Goal: Information Seeking & Learning: Learn about a topic

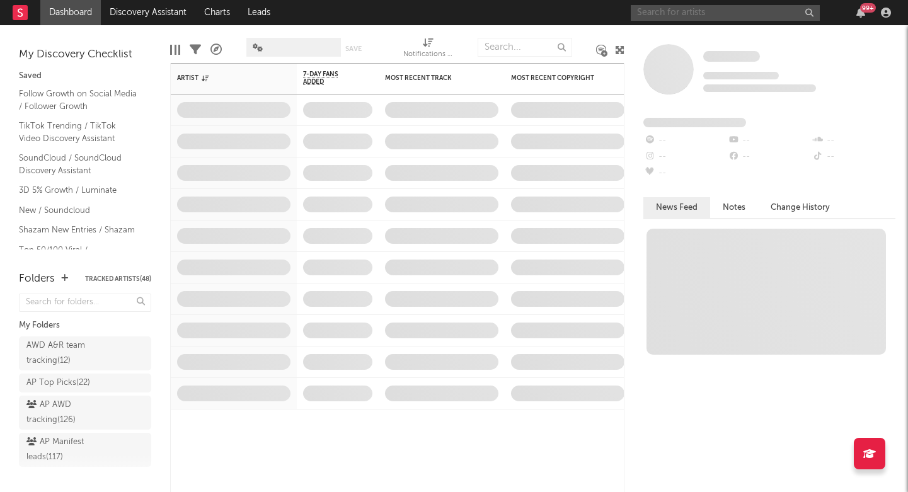
click at [726, 13] on input "text" at bounding box center [725, 13] width 189 height 16
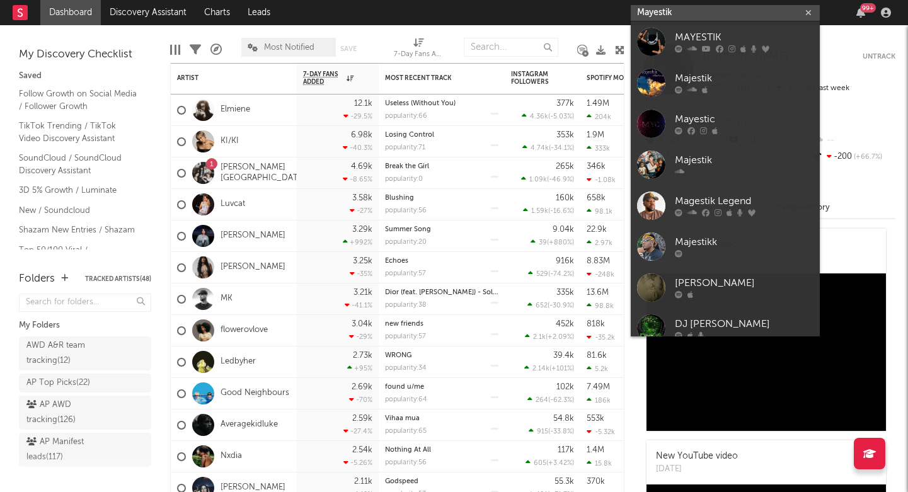
type input "Mayestik"
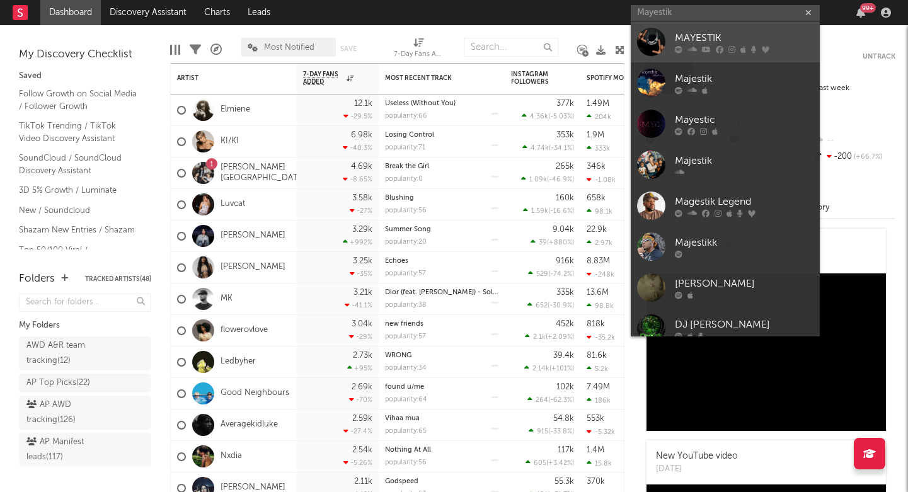
drag, startPoint x: 726, startPoint y: 13, endPoint x: 702, endPoint y: 41, distance: 36.6
click at [702, 41] on div "MAYESTIK" at bounding box center [744, 37] width 139 height 15
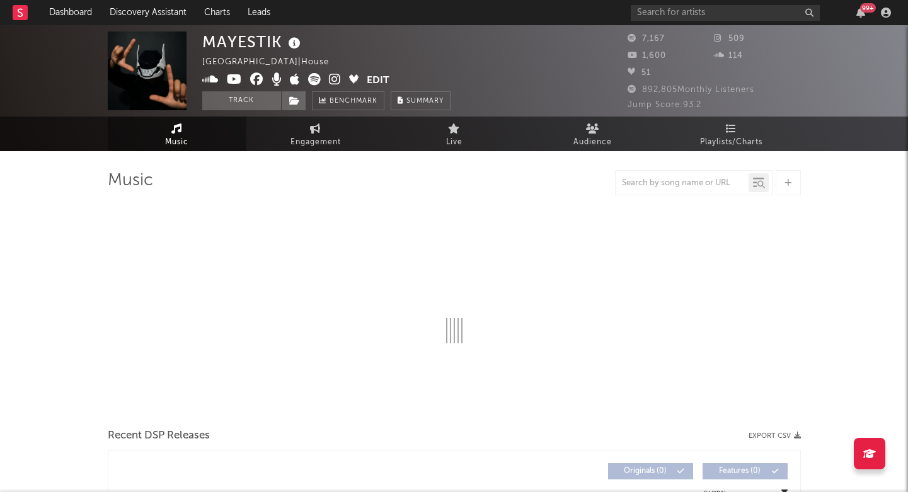
select select "6m"
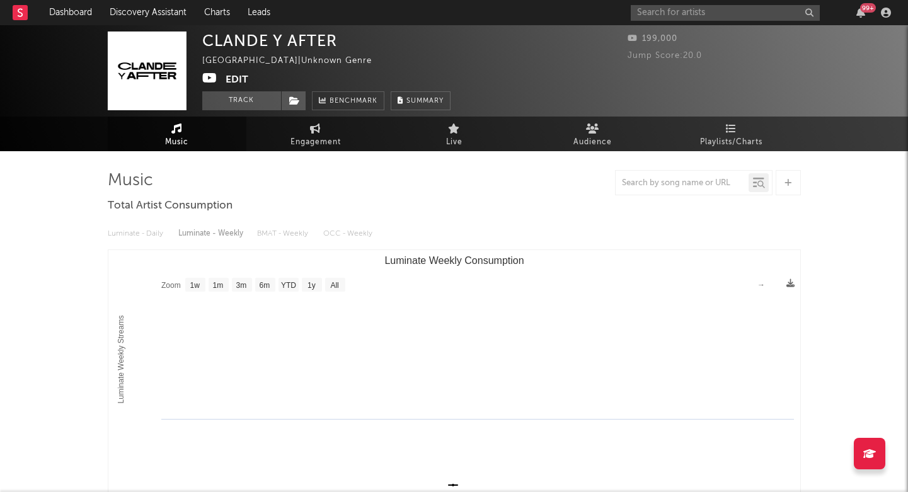
select select "1w"
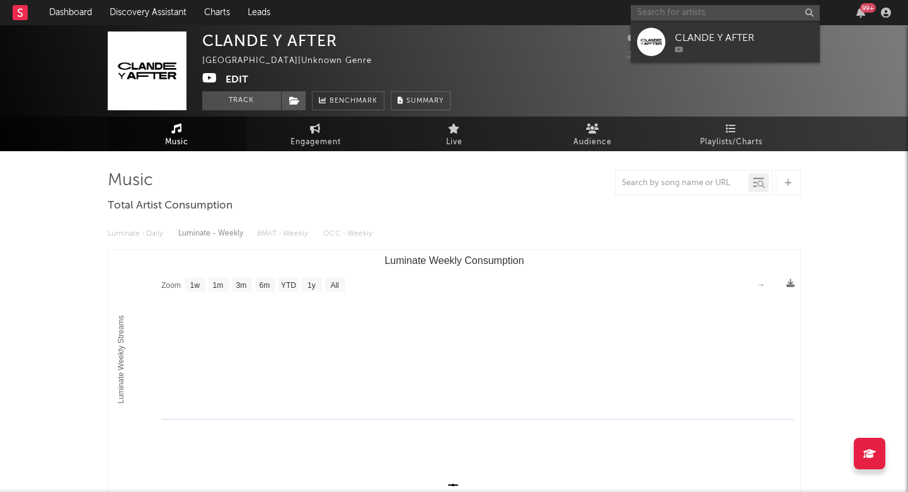
click at [735, 11] on input "text" at bounding box center [725, 13] width 189 height 16
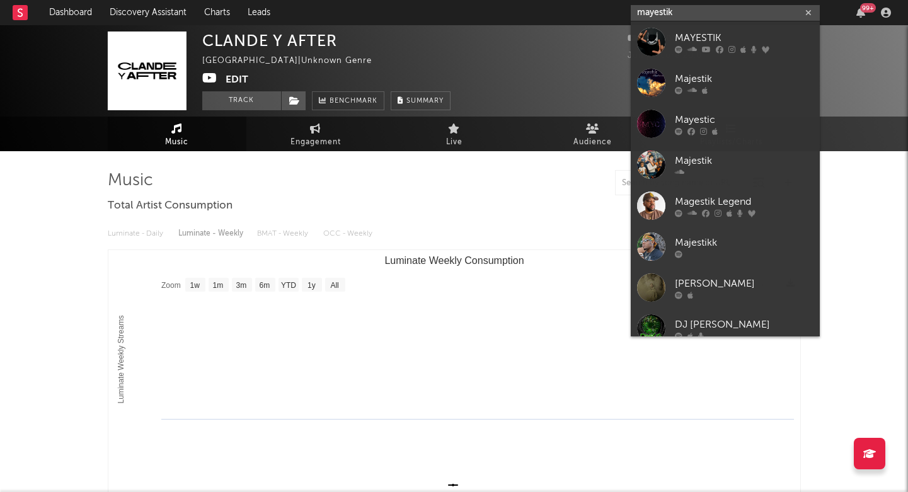
type input "Mayestik"
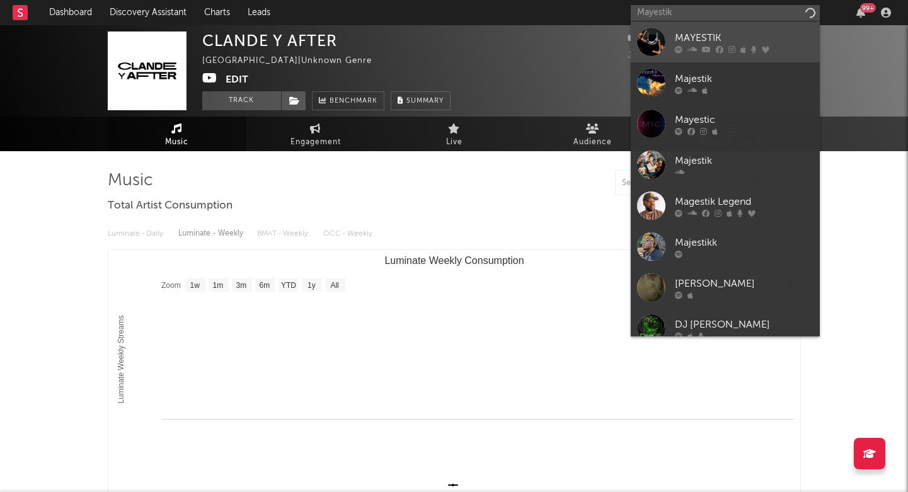
drag, startPoint x: 735, startPoint y: 11, endPoint x: 738, endPoint y: 45, distance: 33.5
click at [738, 45] on div "MAYESTIK" at bounding box center [744, 37] width 139 height 15
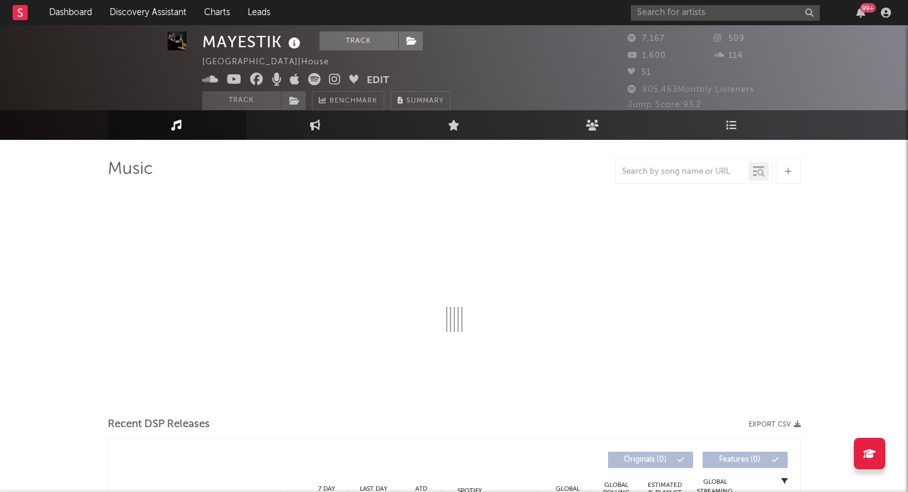
select select "6m"
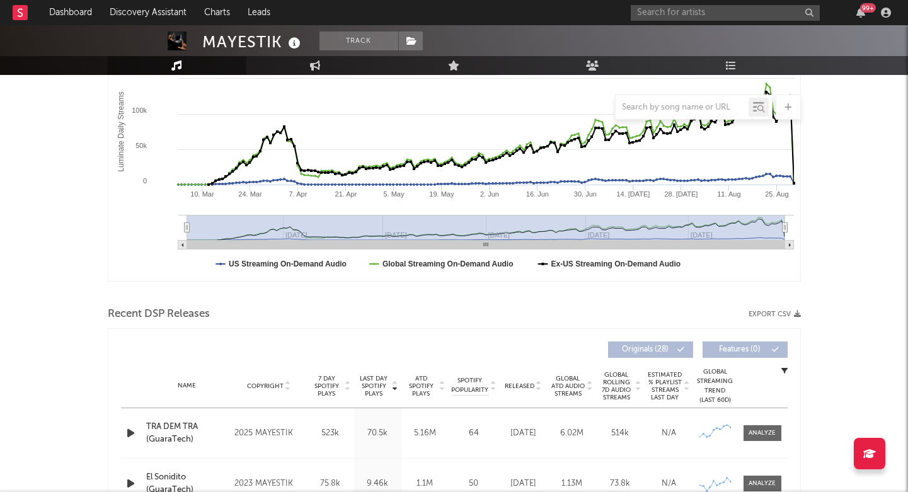
scroll to position [241, 0]
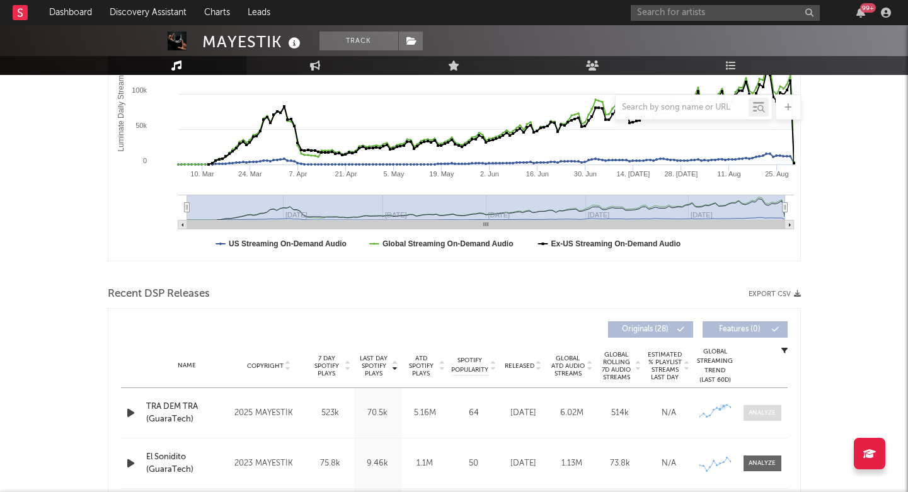
click at [748, 411] on div at bounding box center [761, 412] width 27 height 9
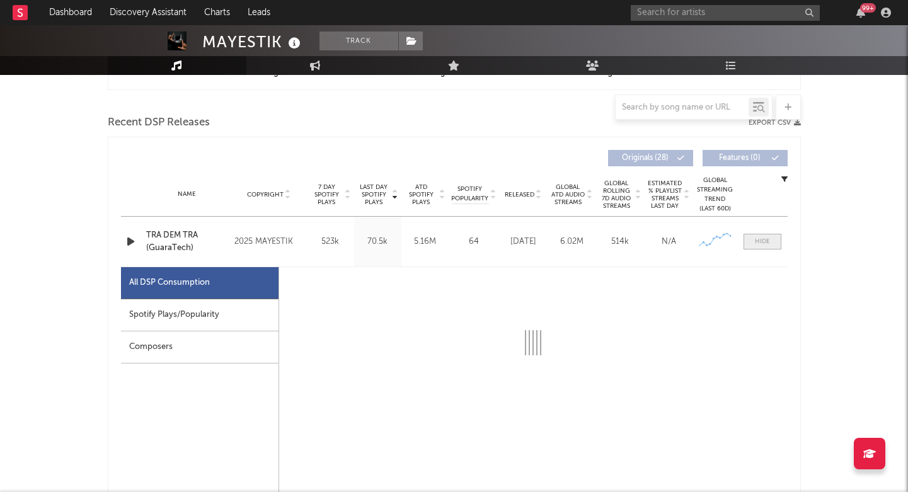
select select "1w"
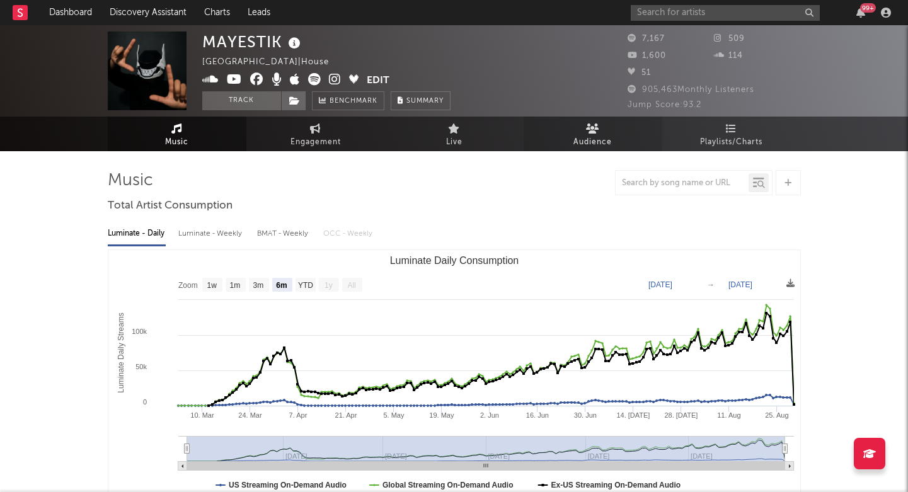
scroll to position [0, 0]
click at [741, 140] on span "Playlists/Charts" at bounding box center [731, 142] width 62 height 15
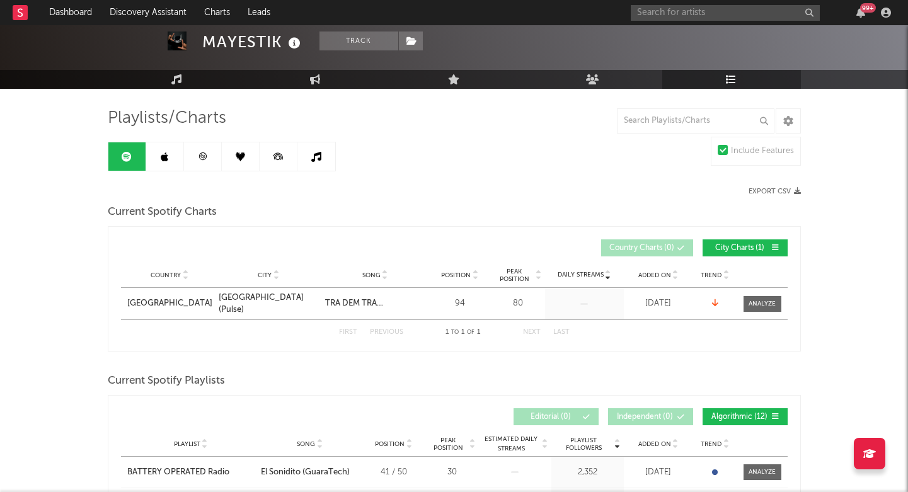
scroll to position [52, 0]
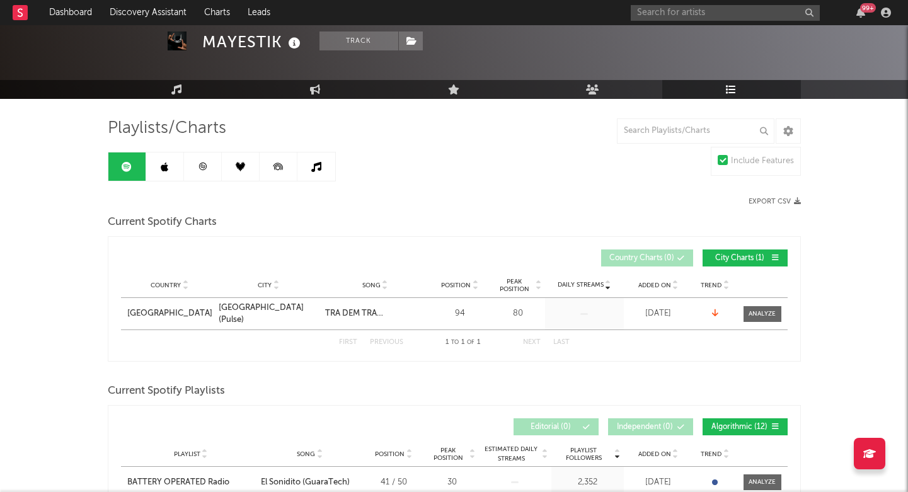
click at [200, 164] on icon at bounding box center [202, 167] width 8 height 8
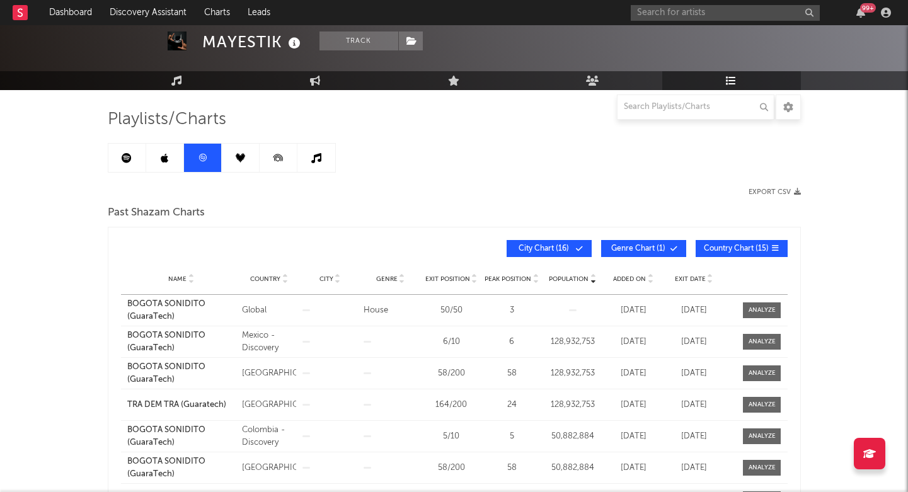
scroll to position [25, 0]
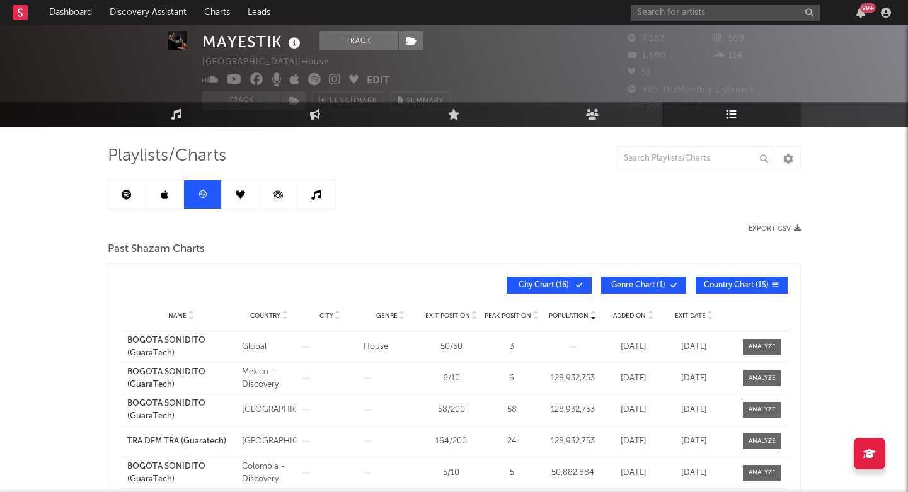
click at [328, 188] on link at bounding box center [316, 194] width 38 height 28
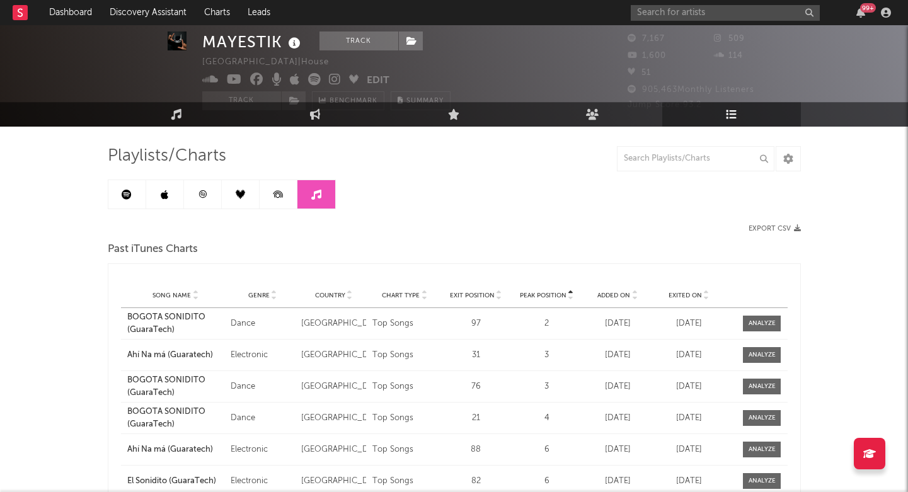
click at [234, 198] on link at bounding box center [241, 194] width 38 height 28
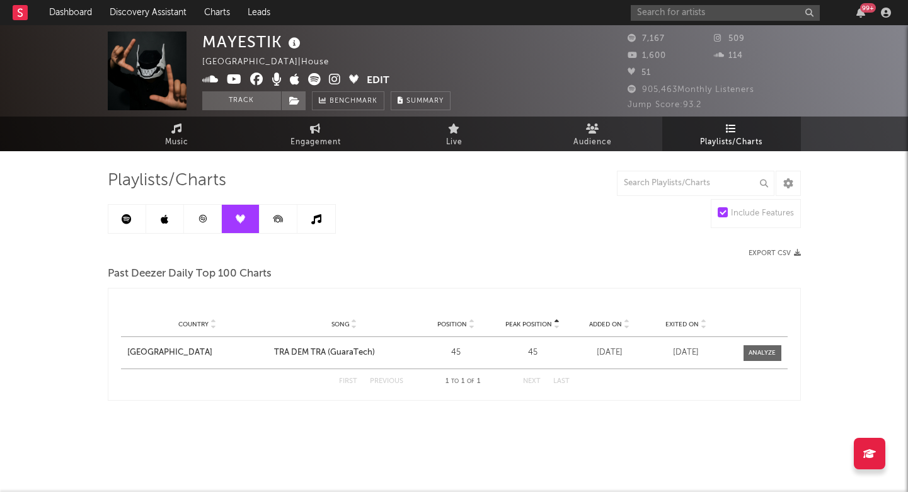
click at [161, 219] on icon at bounding box center [165, 219] width 8 height 10
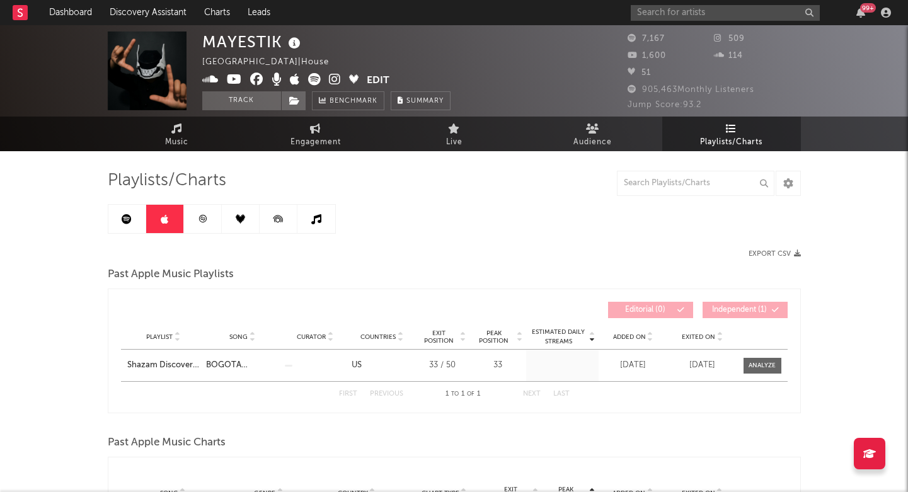
click at [132, 220] on link at bounding box center [127, 219] width 38 height 28
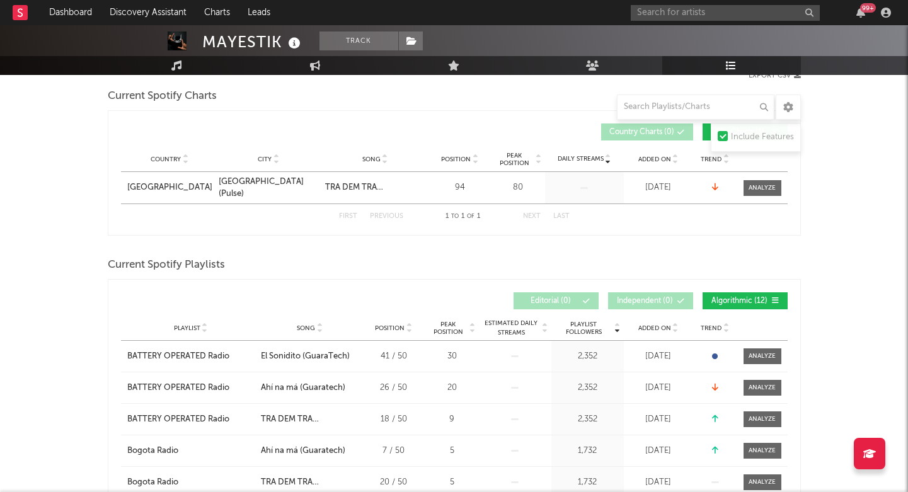
scroll to position [106, 0]
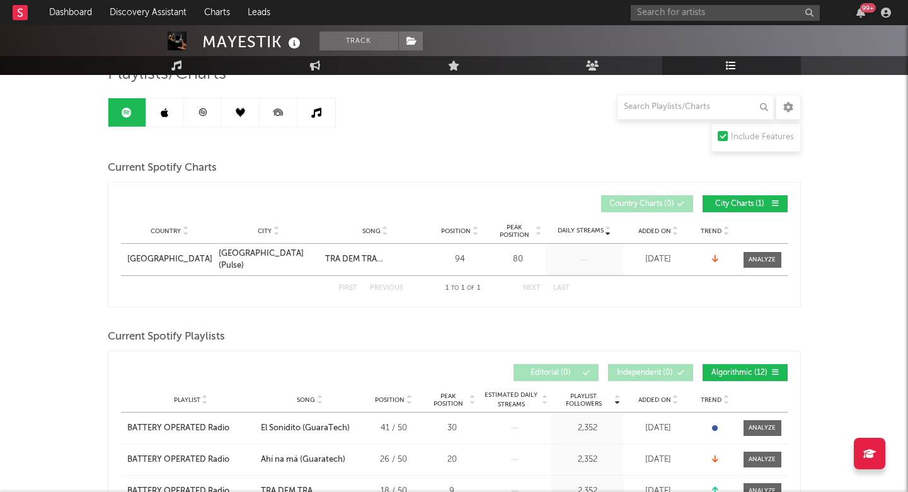
click at [199, 336] on span "Current Spotify Playlists" at bounding box center [166, 336] width 117 height 15
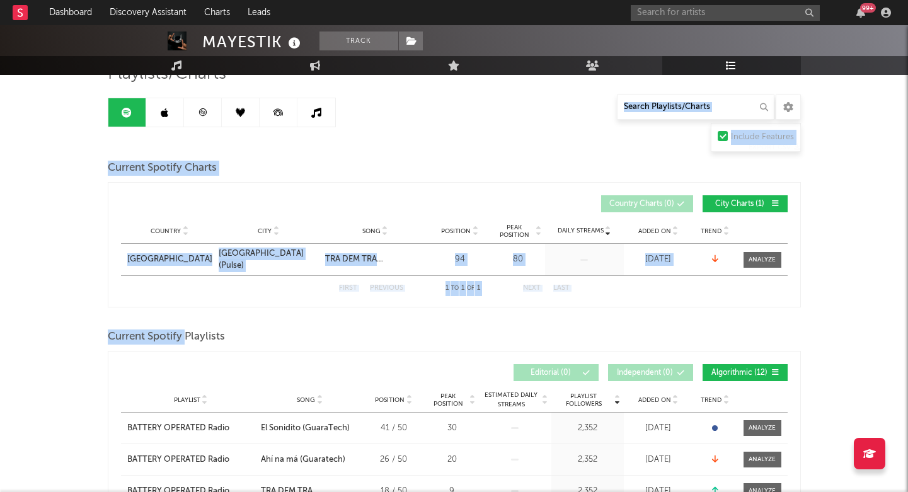
drag, startPoint x: 199, startPoint y: 336, endPoint x: 96, endPoint y: 86, distance: 270.9
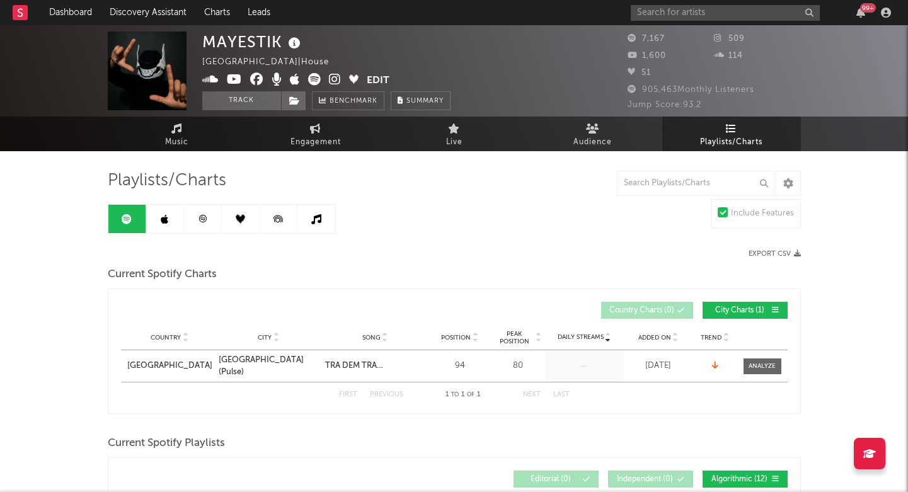
scroll to position [0, 0]
click at [127, 171] on div "Playlists/Charts" at bounding box center [454, 180] width 693 height 21
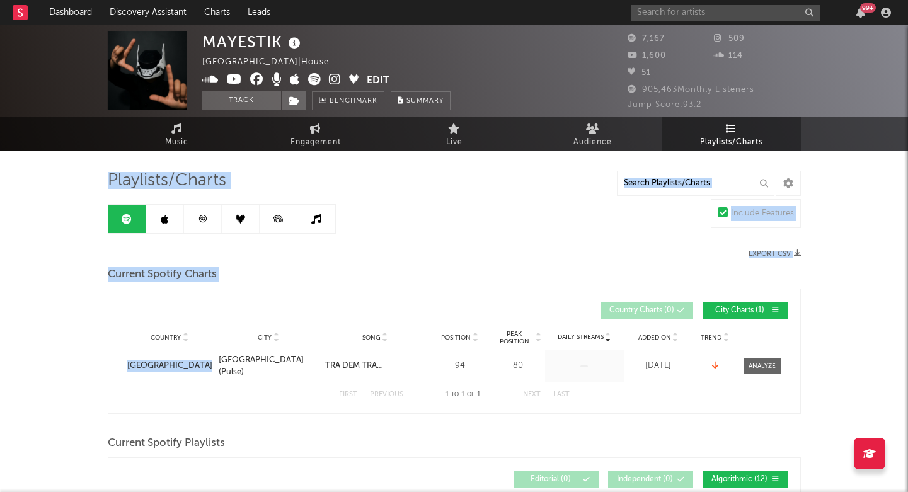
drag, startPoint x: 127, startPoint y: 171, endPoint x: 141, endPoint y: 337, distance: 166.3
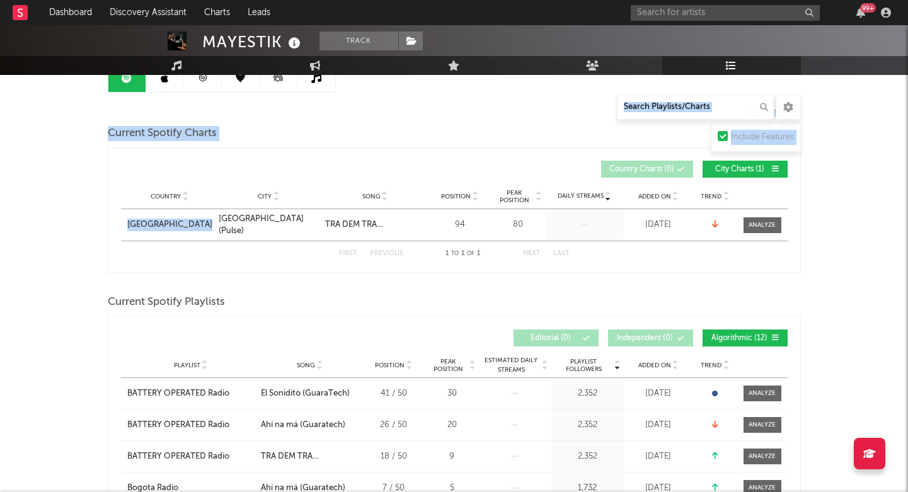
scroll to position [153, 0]
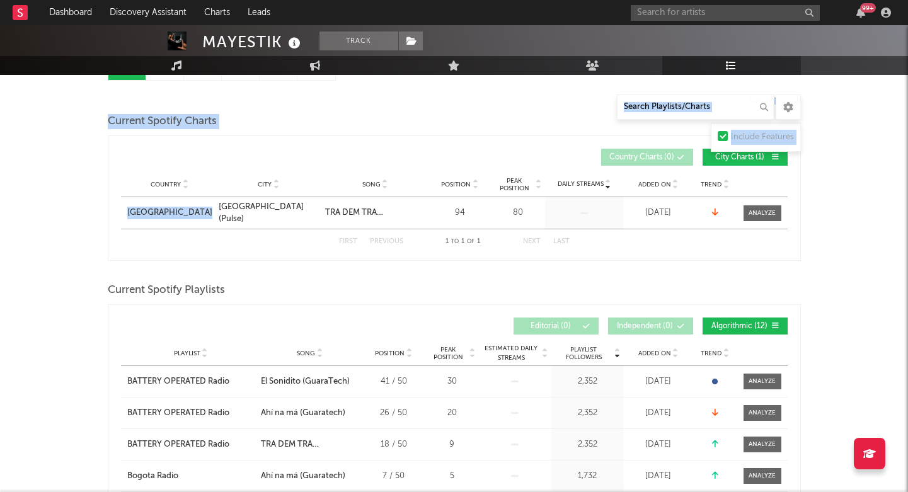
click at [155, 282] on div "Current Spotify Playlists" at bounding box center [454, 290] width 693 height 21
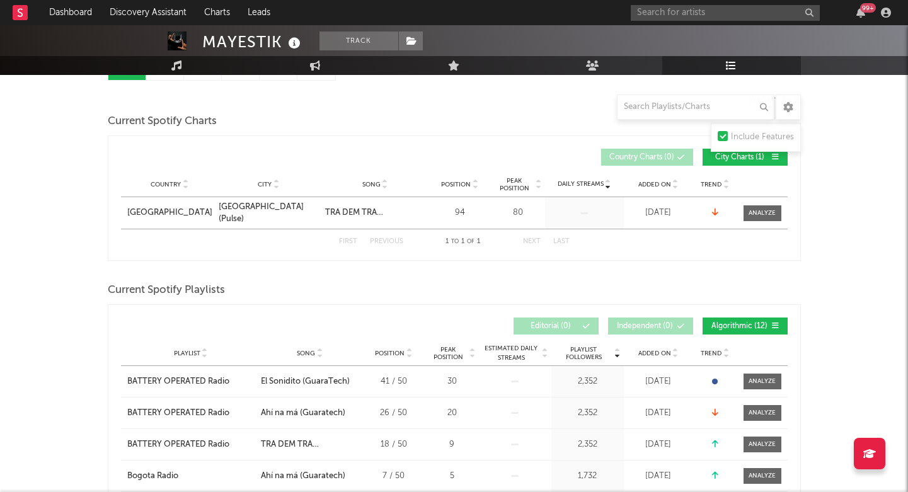
click at [209, 295] on span "Current Spotify Playlists" at bounding box center [166, 290] width 117 height 15
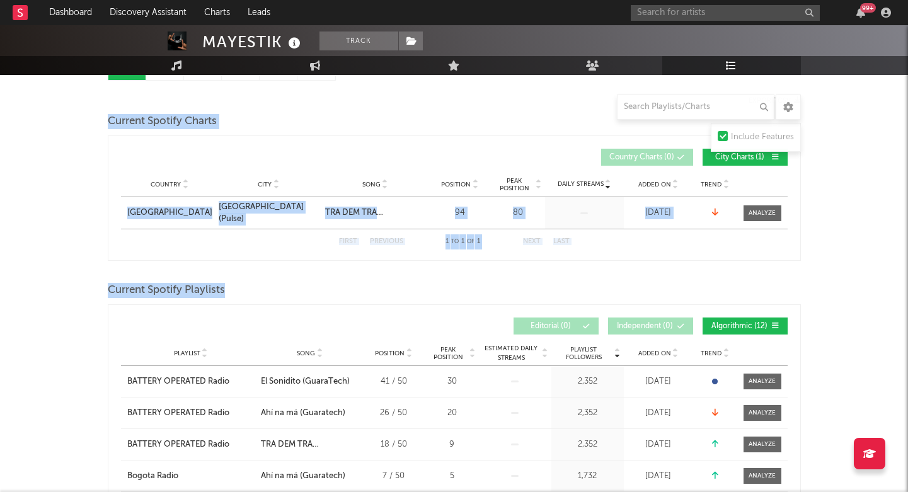
drag, startPoint x: 209, startPoint y: 295, endPoint x: 76, endPoint y: 115, distance: 223.4
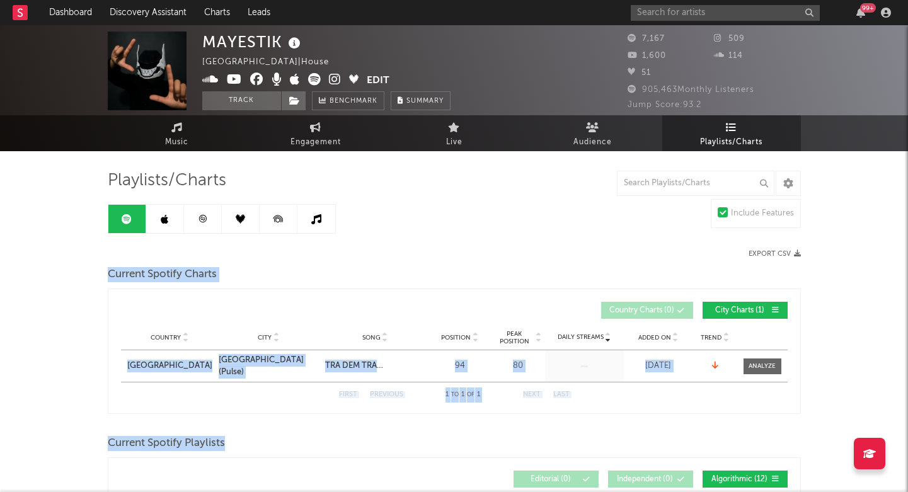
scroll to position [0, 0]
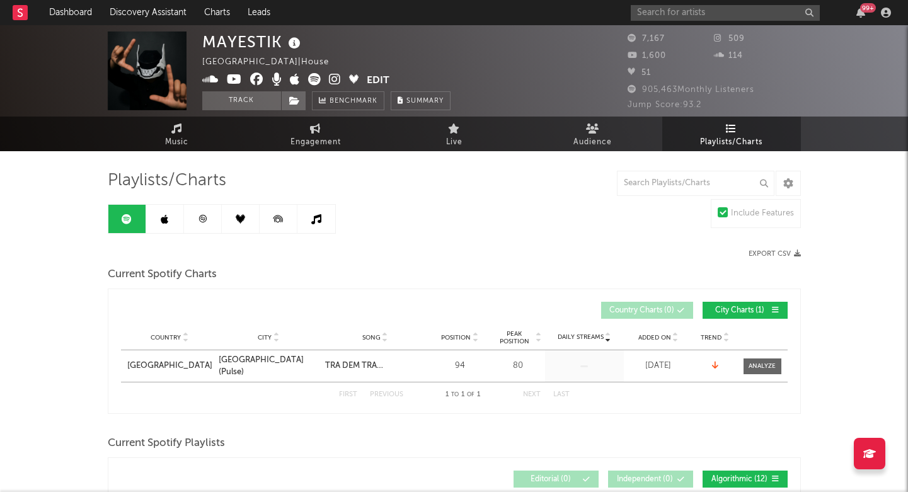
click at [406, 190] on div "Playlists/Charts" at bounding box center [454, 180] width 693 height 21
click at [552, 144] on link "Audience" at bounding box center [592, 134] width 139 height 35
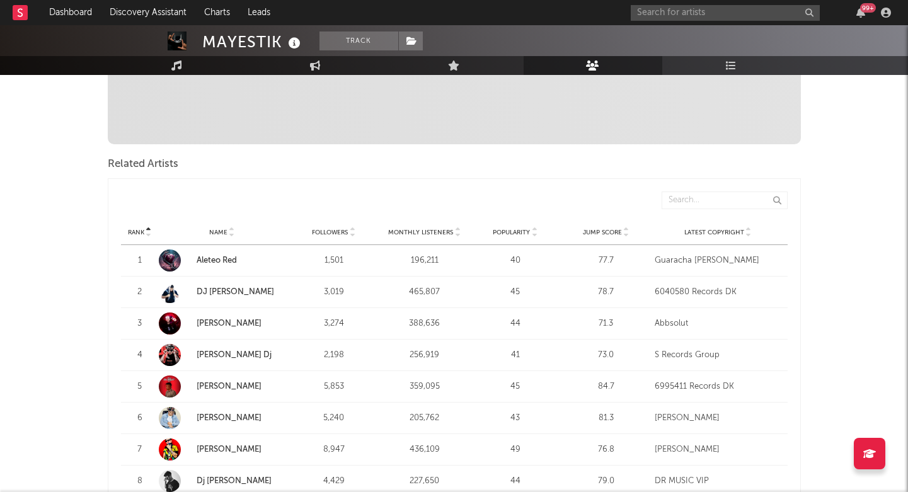
scroll to position [22, 0]
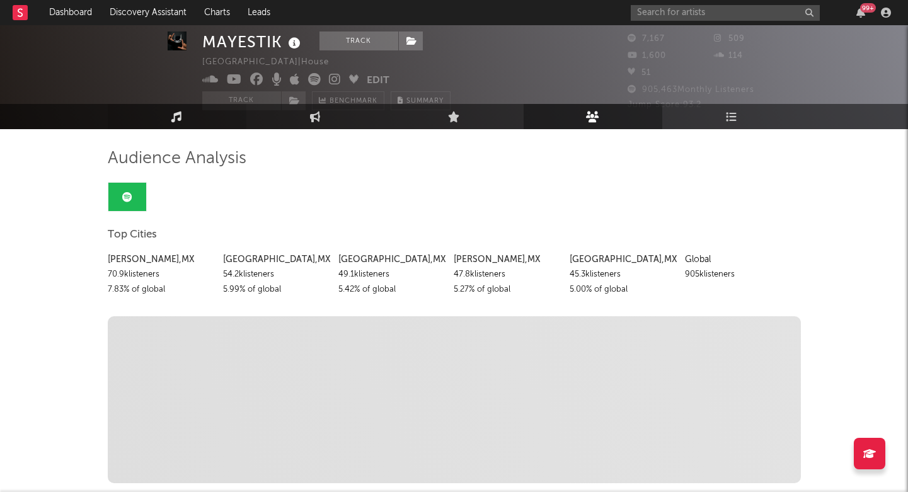
click at [178, 128] on link "Music" at bounding box center [177, 116] width 139 height 25
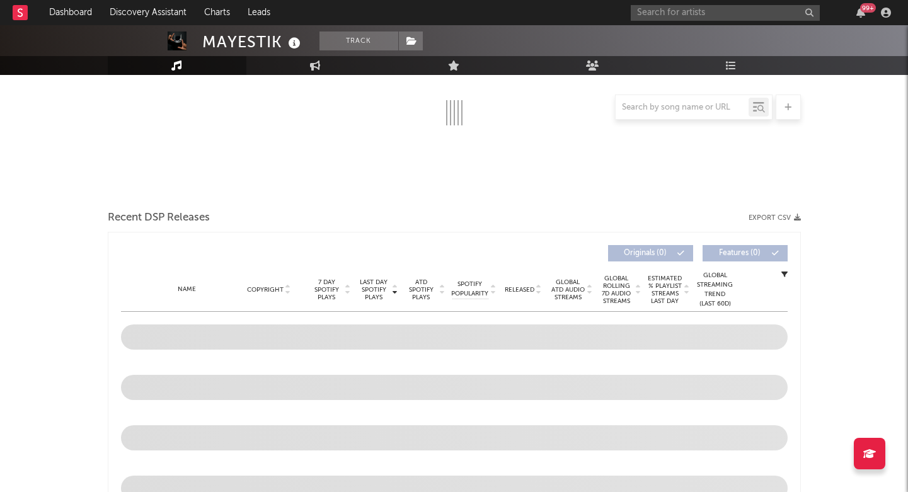
select select "6m"
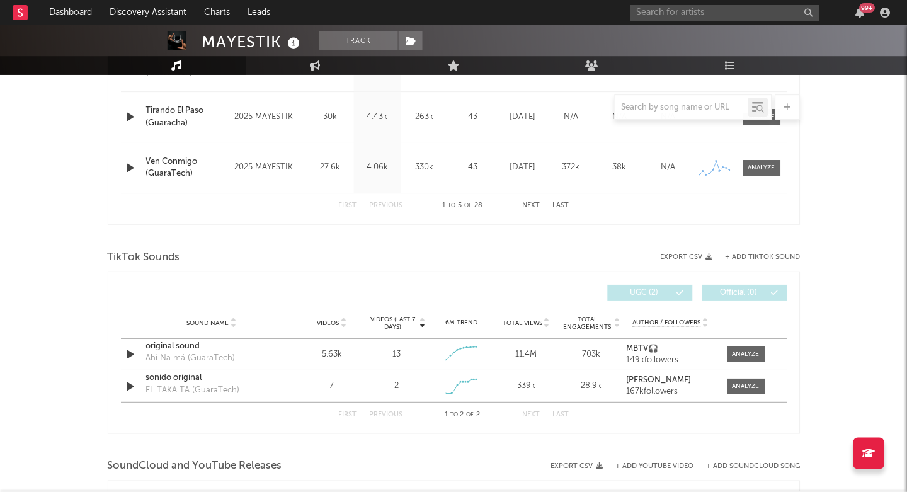
scroll to position [686, 0]
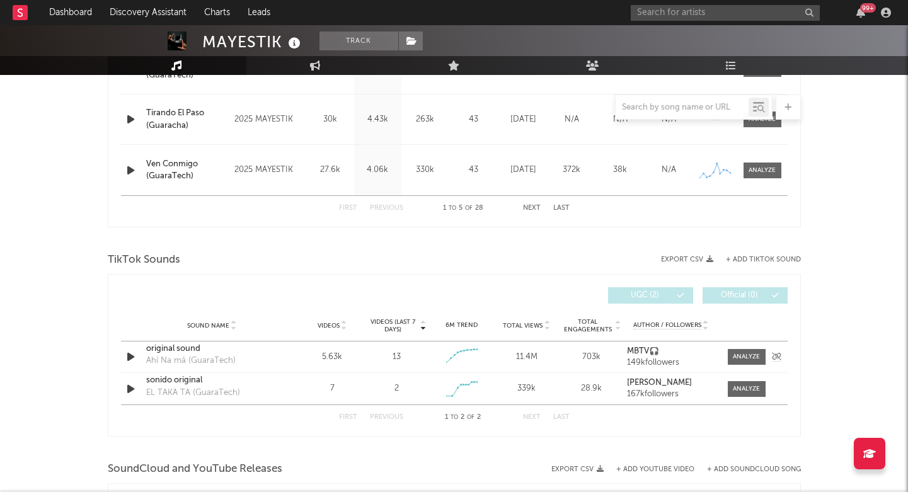
click at [168, 350] on div "original sound" at bounding box center [212, 349] width 132 height 13
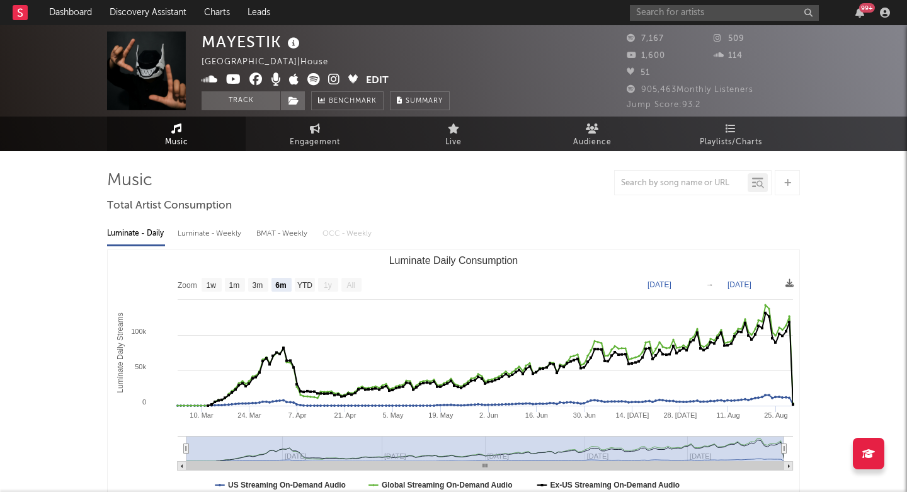
scroll to position [0, 0]
click at [16, 11] on rect at bounding box center [20, 12] width 15 height 15
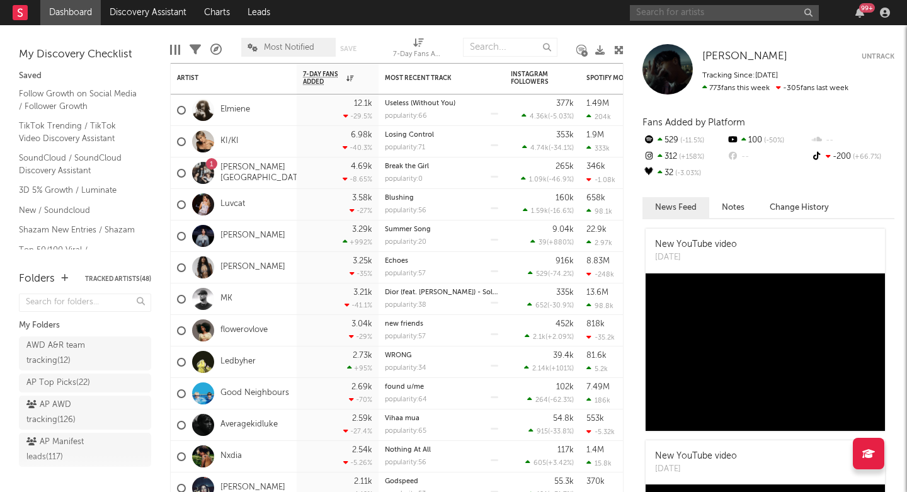
click at [648, 7] on input "text" at bounding box center [724, 13] width 189 height 16
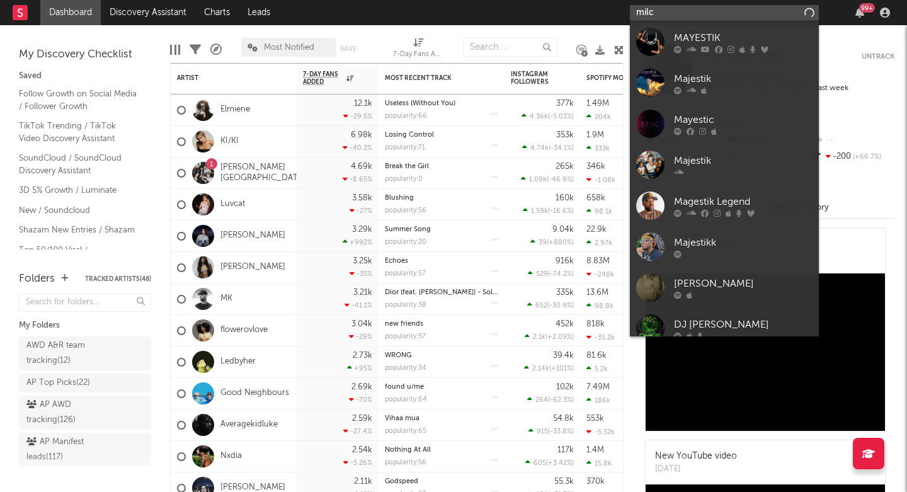
type input "milco"
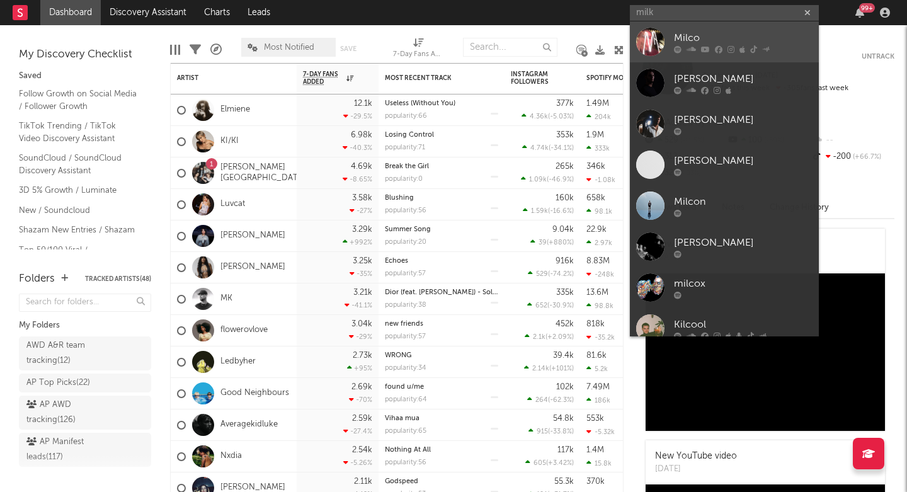
drag, startPoint x: 672, startPoint y: 30, endPoint x: 731, endPoint y: 37, distance: 59.6
click at [731, 37] on div "Milco" at bounding box center [743, 37] width 139 height 15
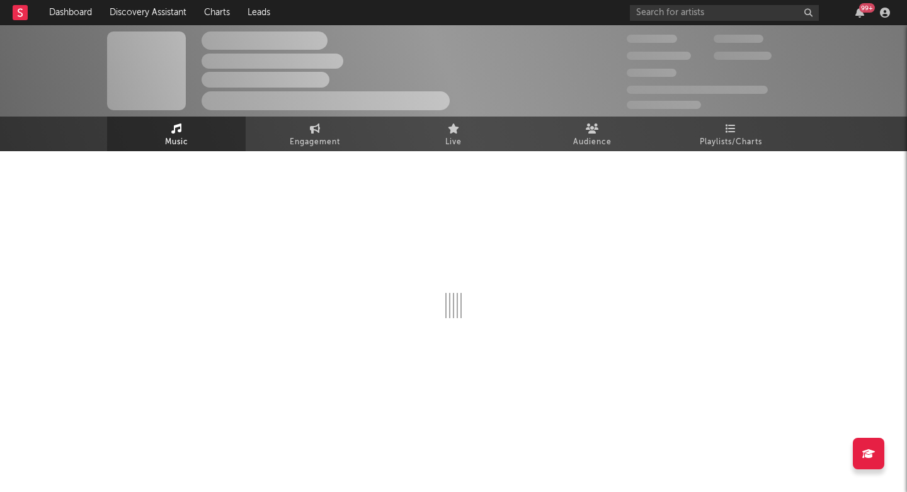
select select "1w"
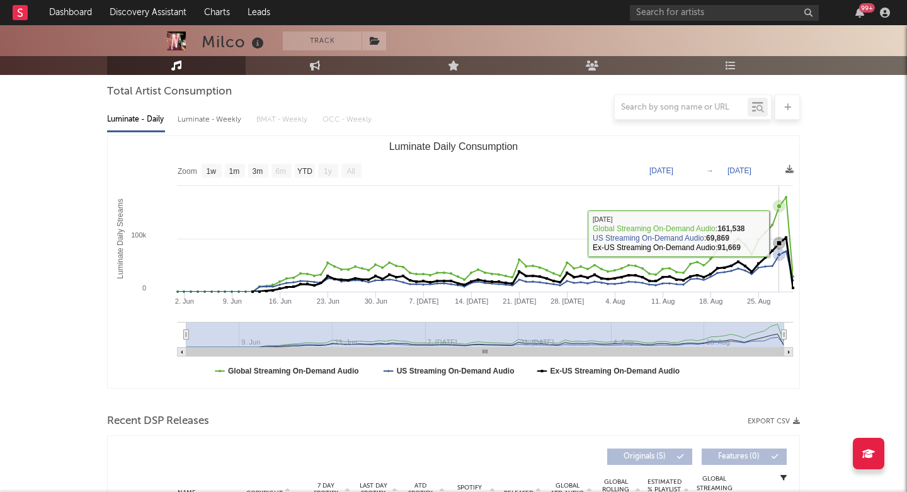
scroll to position [500, 0]
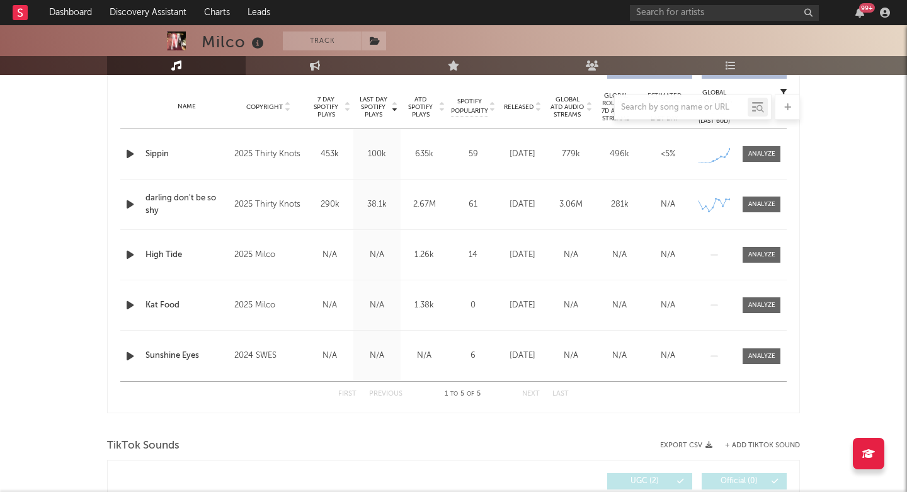
click at [377, 156] on div "100k" at bounding box center [377, 154] width 41 height 13
click at [757, 132] on div "Name Sippin Copyright 2025 Thirty Knots Label Thirty Knots Album Names [PERSON_…" at bounding box center [453, 154] width 666 height 50
click at [753, 160] on span at bounding box center [762, 154] width 38 height 16
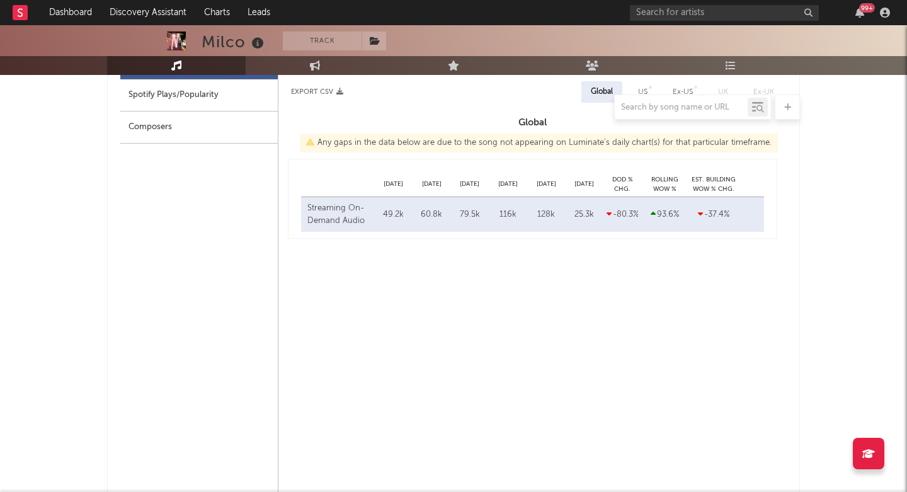
select select "1w"
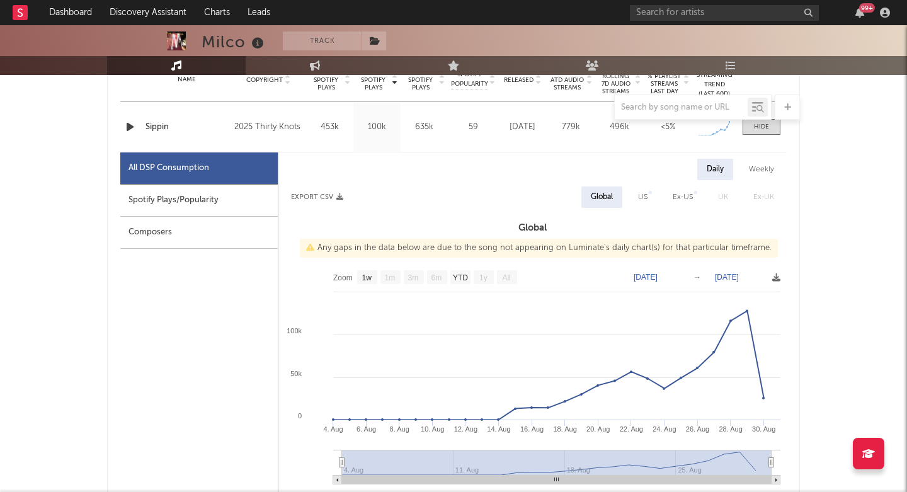
scroll to position [535, 0]
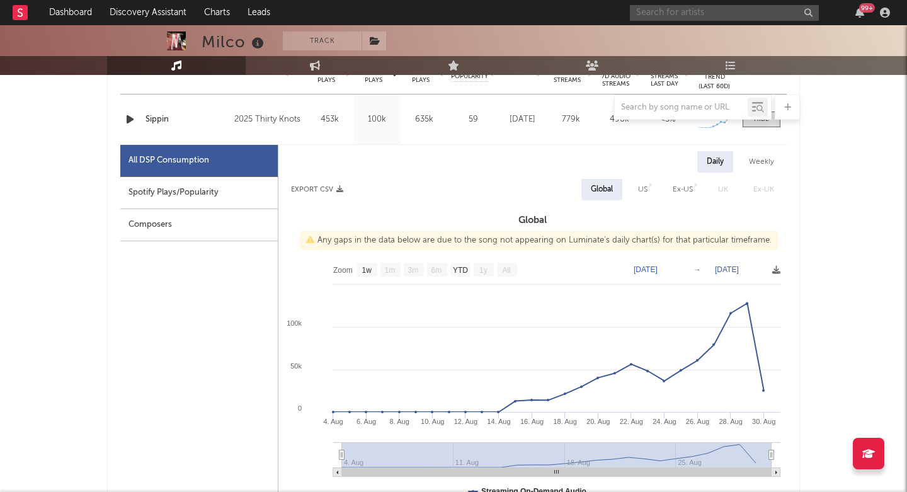
click at [661, 6] on input "text" at bounding box center [724, 13] width 189 height 16
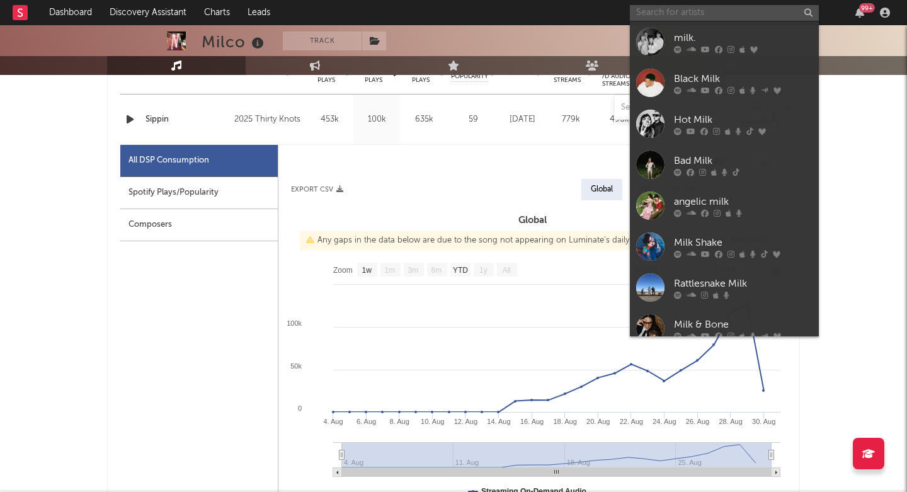
paste input "[URL][DOMAIN_NAME]"
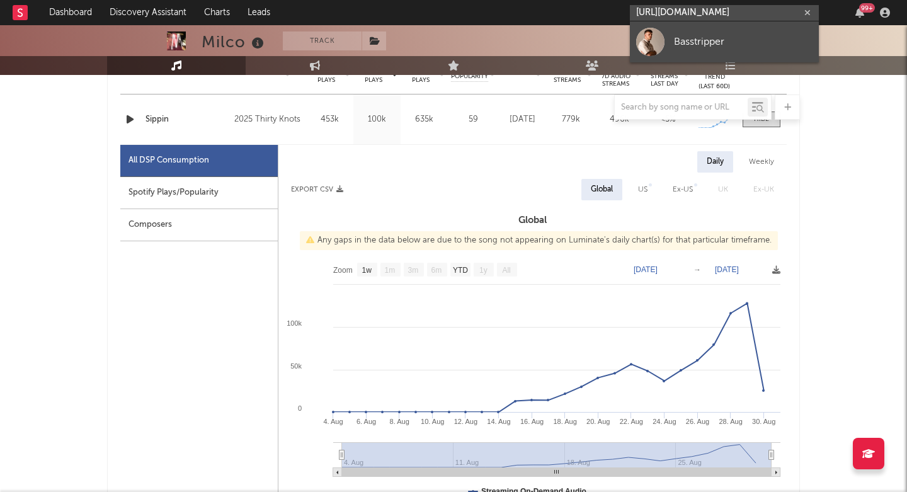
type input "[URL][DOMAIN_NAME]"
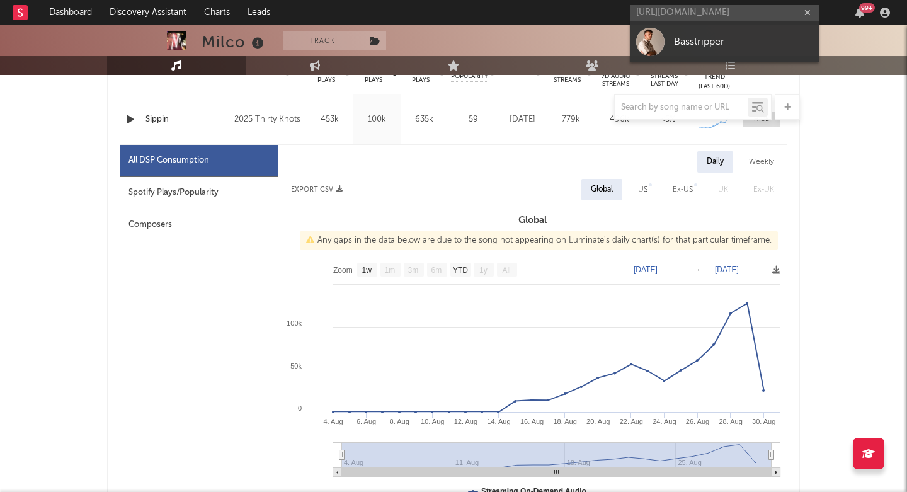
click at [682, 40] on div "Basstripper" at bounding box center [743, 41] width 139 height 15
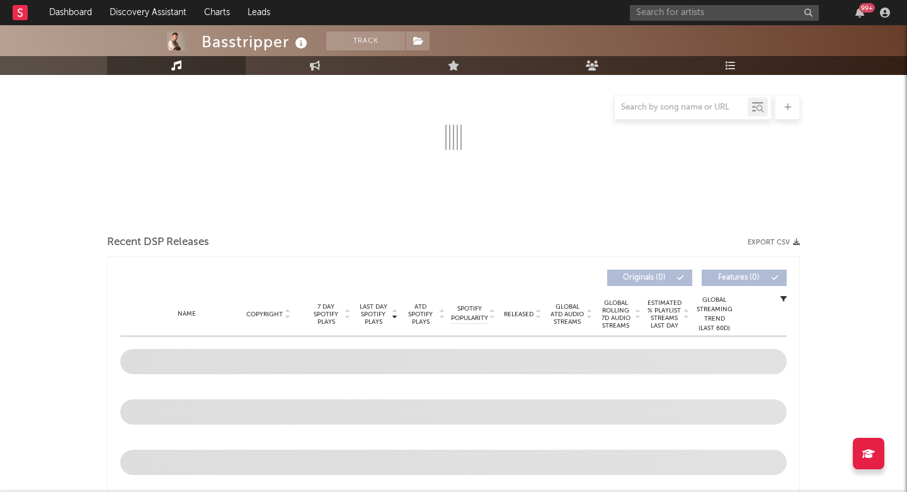
select select "6m"
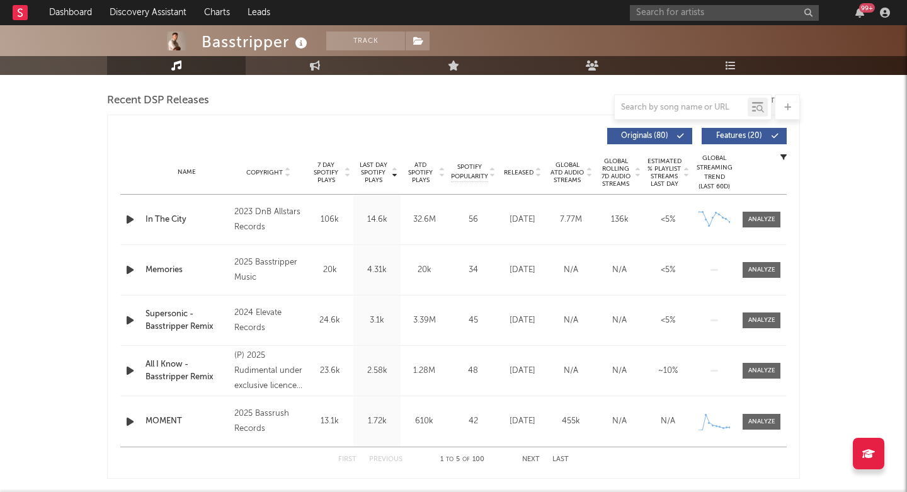
scroll to position [436, 0]
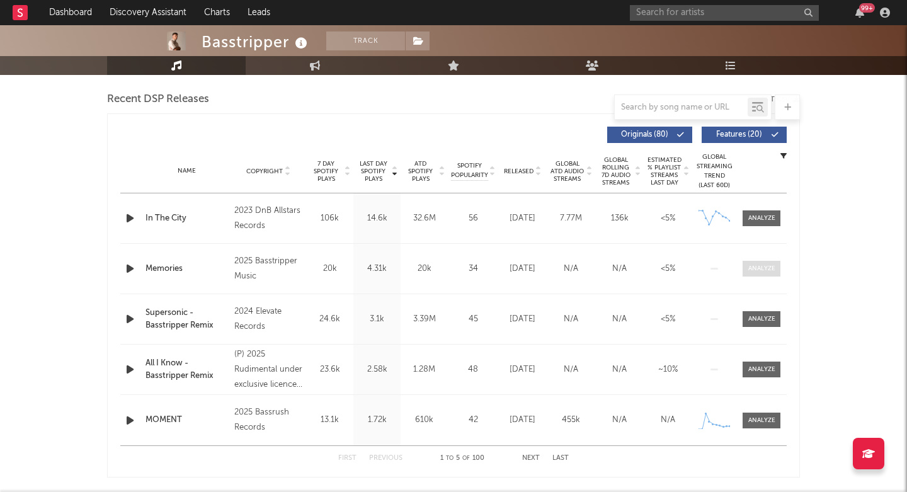
click at [760, 261] on span at bounding box center [762, 269] width 38 height 16
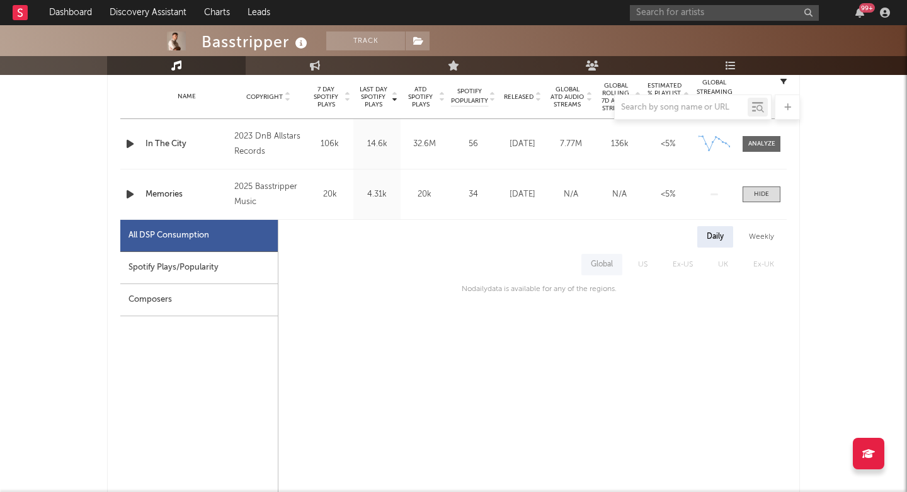
scroll to position [577, 0]
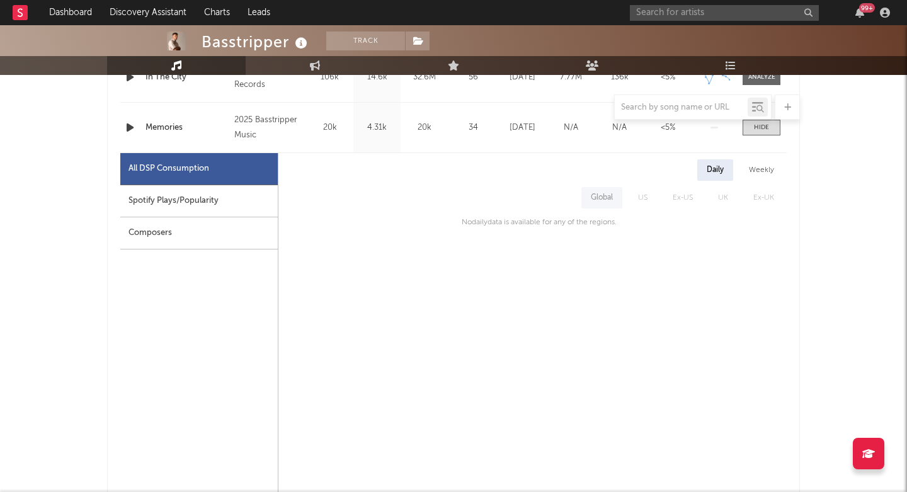
click at [249, 203] on div "Spotify Plays/Popularity" at bounding box center [198, 201] width 157 height 32
select select "1w"
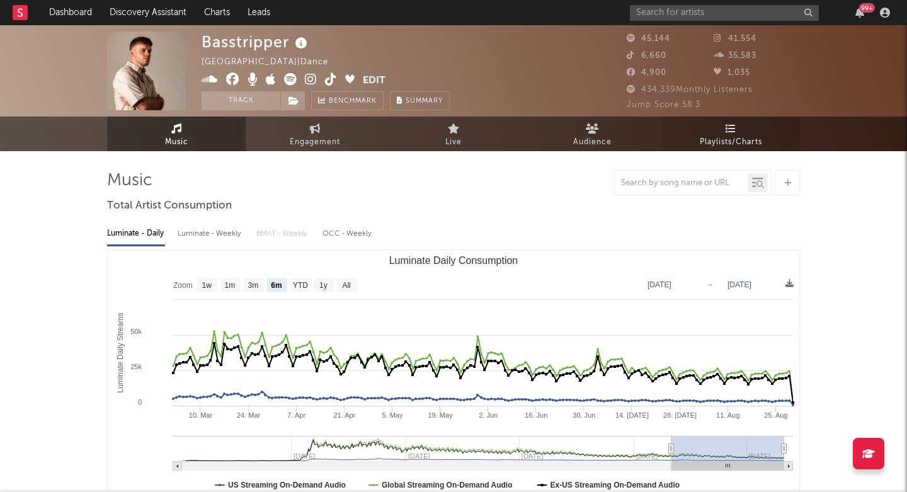
scroll to position [0, 0]
click at [716, 123] on link "Playlists/Charts" at bounding box center [730, 134] width 139 height 35
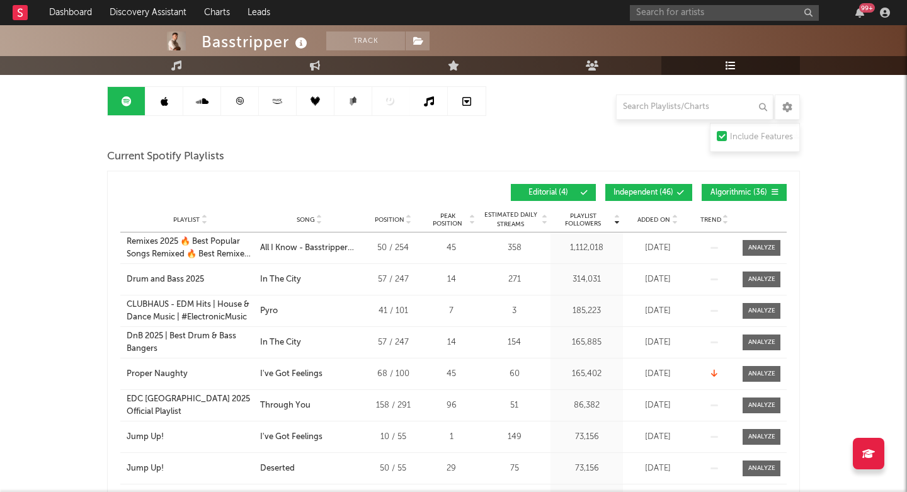
scroll to position [142, 0]
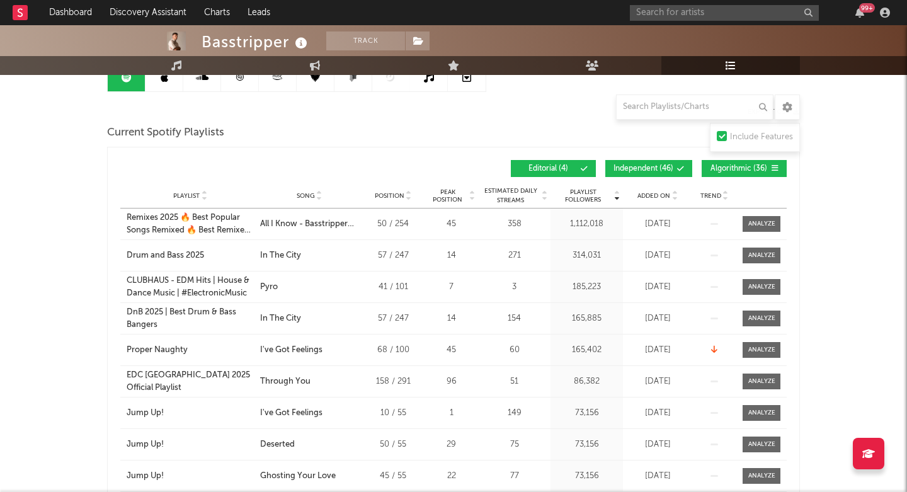
click at [659, 189] on div "Playlist City Song Position Peak Position Estimated Daily Streams Playlist Foll…" at bounding box center [453, 195] width 666 height 25
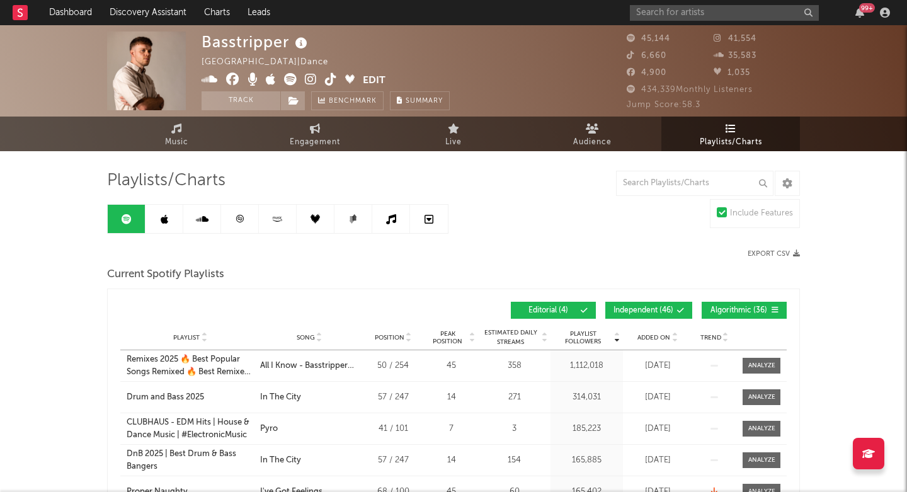
scroll to position [0, 0]
click at [319, 84] on span at bounding box center [282, 81] width 161 height 16
click at [312, 84] on icon at bounding box center [311, 79] width 12 height 13
click at [677, 18] on input "text" at bounding box center [724, 13] width 189 height 16
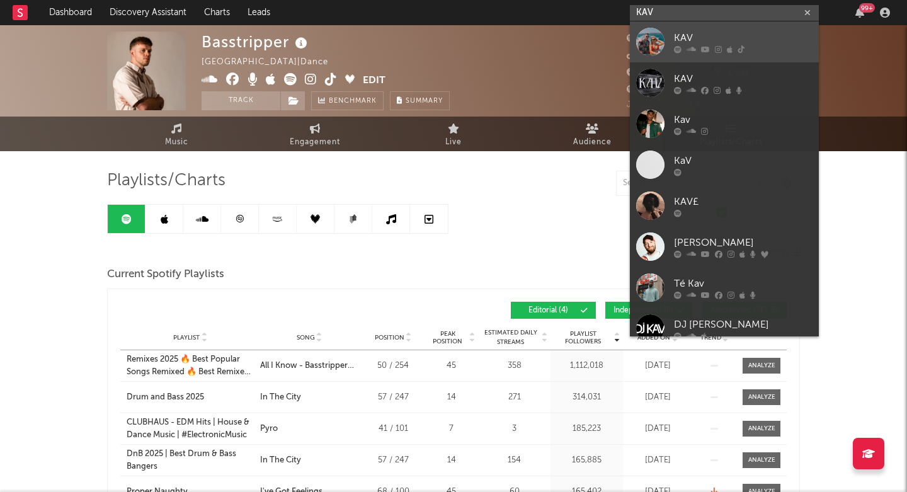
type input "KAV"
click at [682, 31] on div "KAV" at bounding box center [743, 37] width 139 height 15
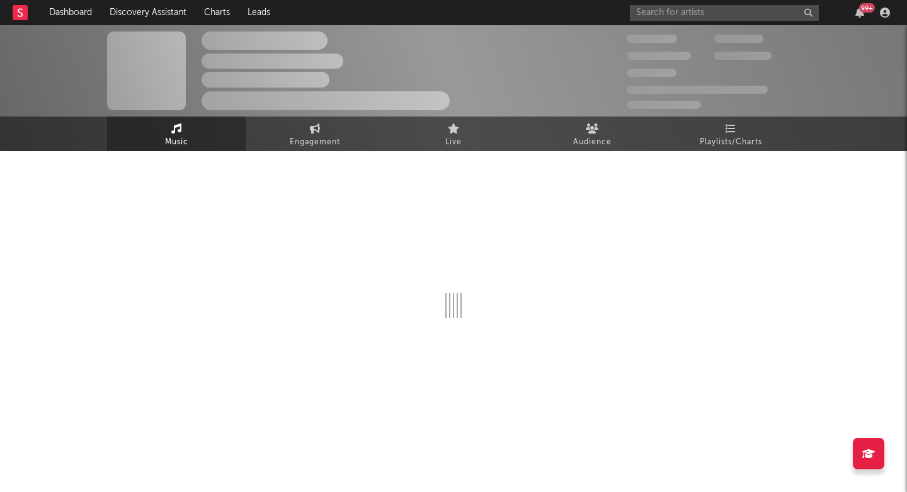
select select "6m"
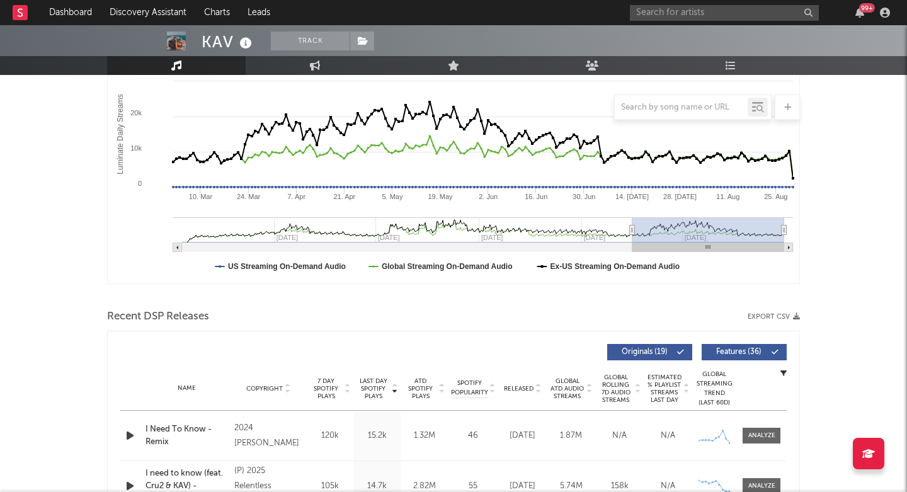
scroll to position [314, 0]
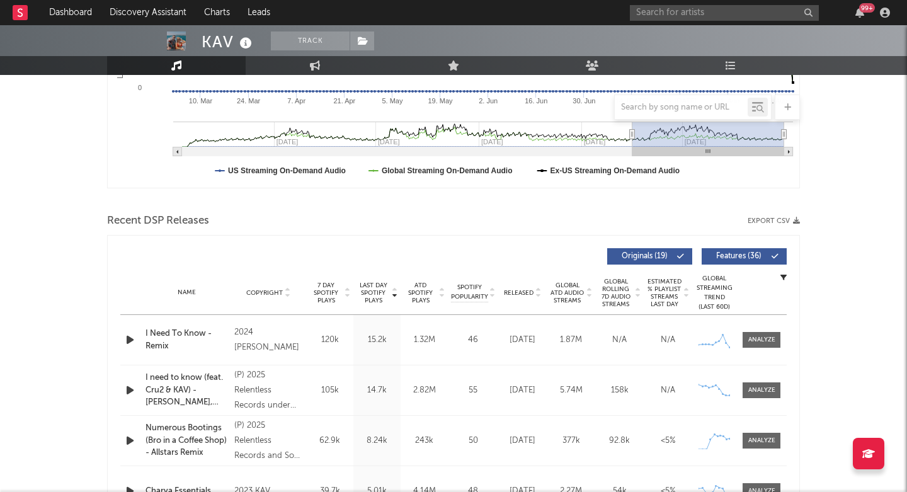
click at [525, 292] on span "Released" at bounding box center [519, 293] width 30 height 8
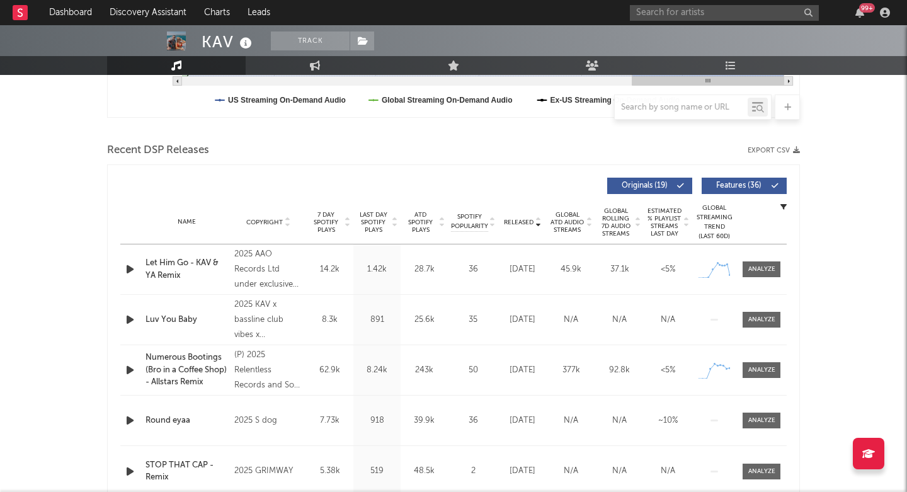
scroll to position [386, 0]
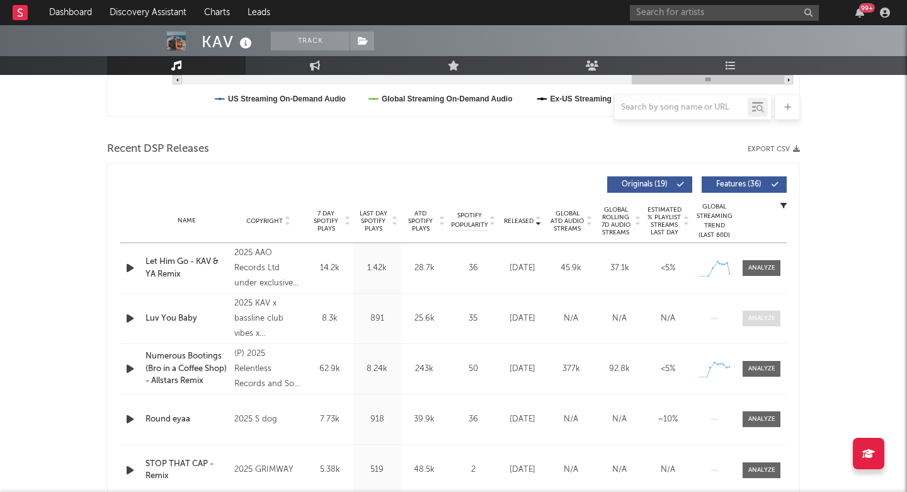
click at [770, 318] on div at bounding box center [761, 318] width 27 height 9
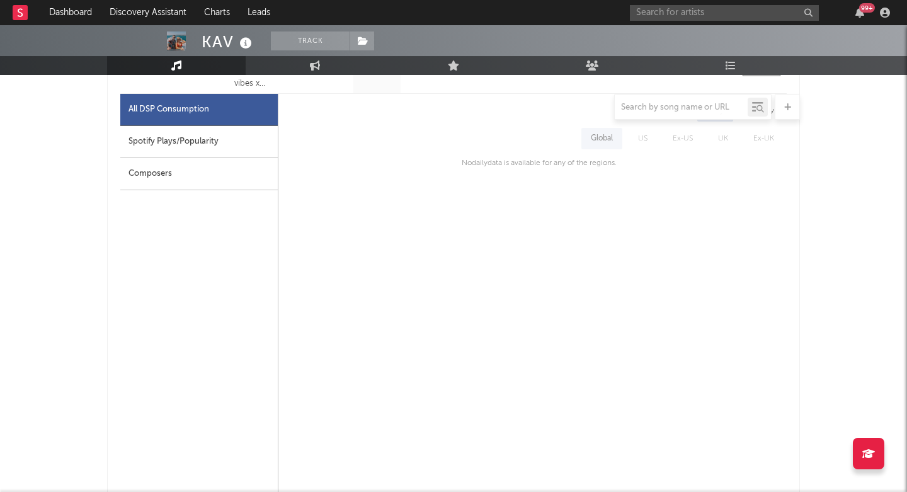
scroll to position [418, 0]
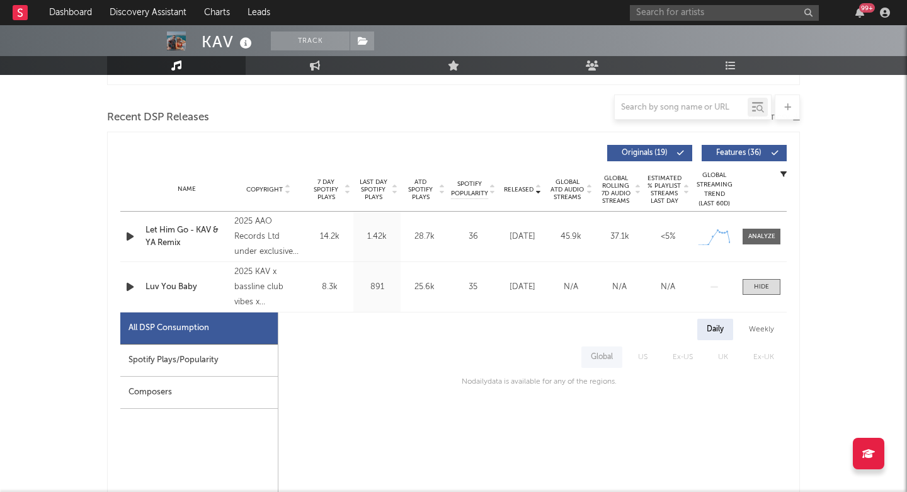
click at [376, 186] on span "Last Day Spotify Plays" at bounding box center [373, 189] width 33 height 23
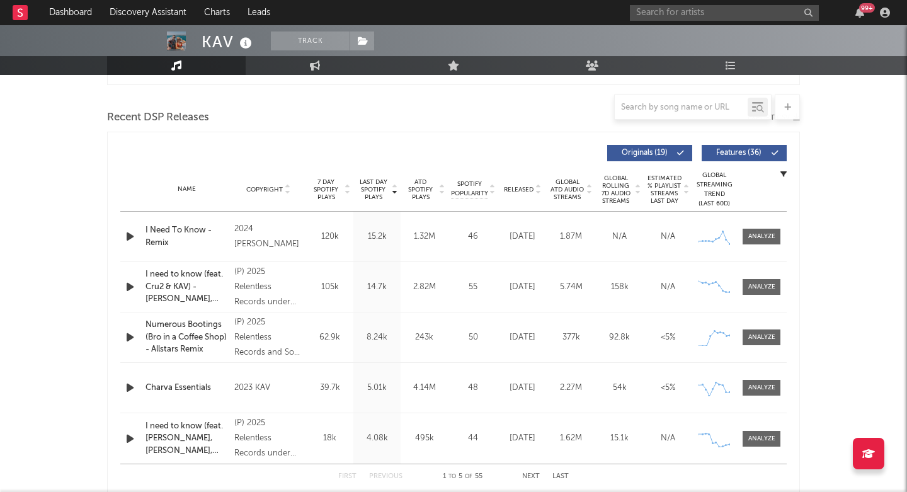
click at [197, 237] on div "I Need To Know - Remix" at bounding box center [187, 236] width 83 height 25
click at [670, 14] on input "text" at bounding box center [724, 13] width 189 height 16
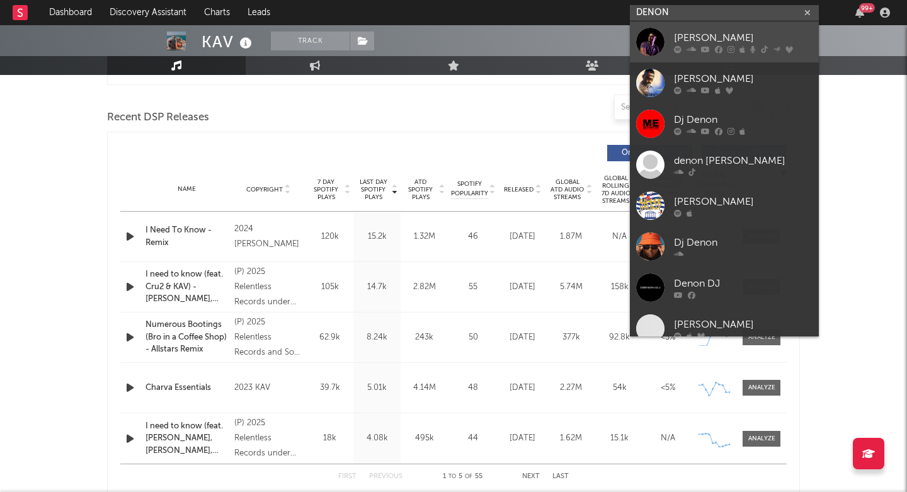
type input "DENON"
click at [683, 33] on div "[PERSON_NAME]" at bounding box center [743, 37] width 139 height 15
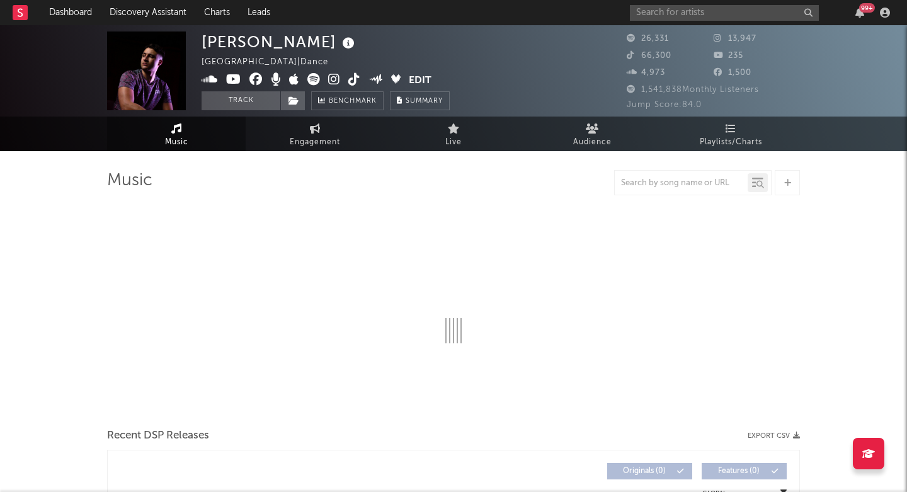
select select "6m"
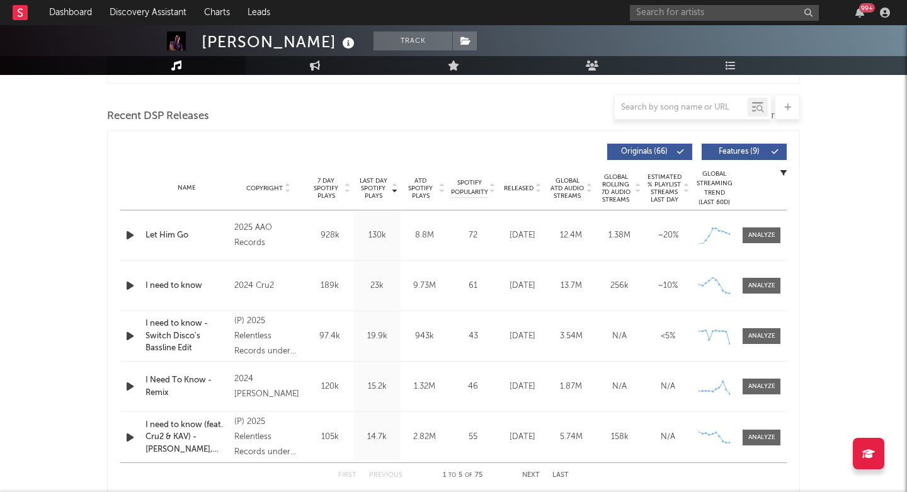
scroll to position [419, 0]
click at [765, 240] on span at bounding box center [762, 235] width 38 height 16
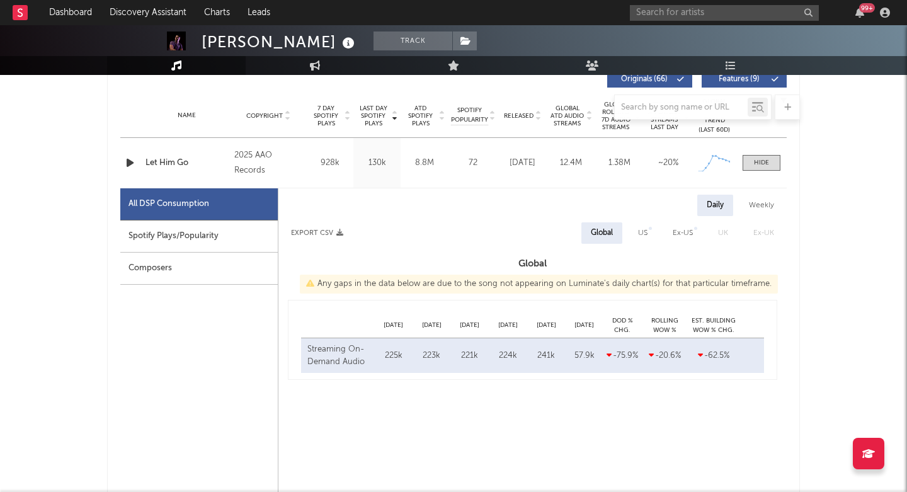
scroll to position [495, 0]
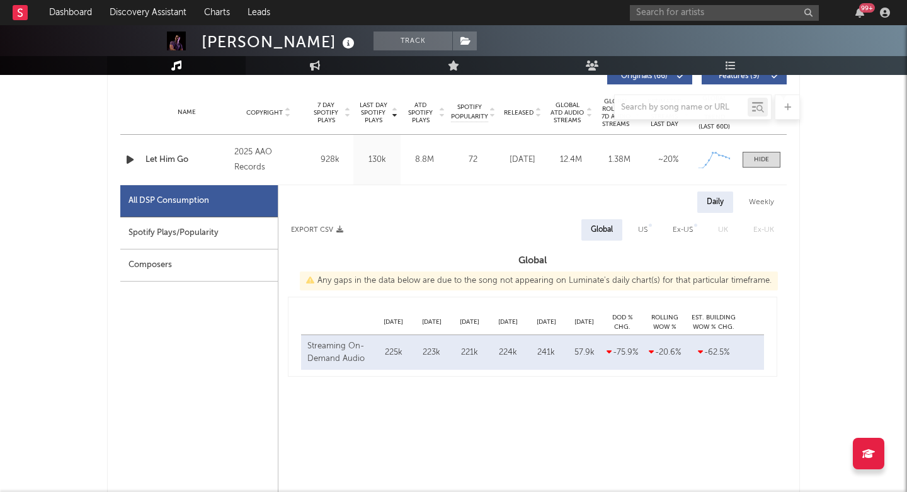
select select "1w"
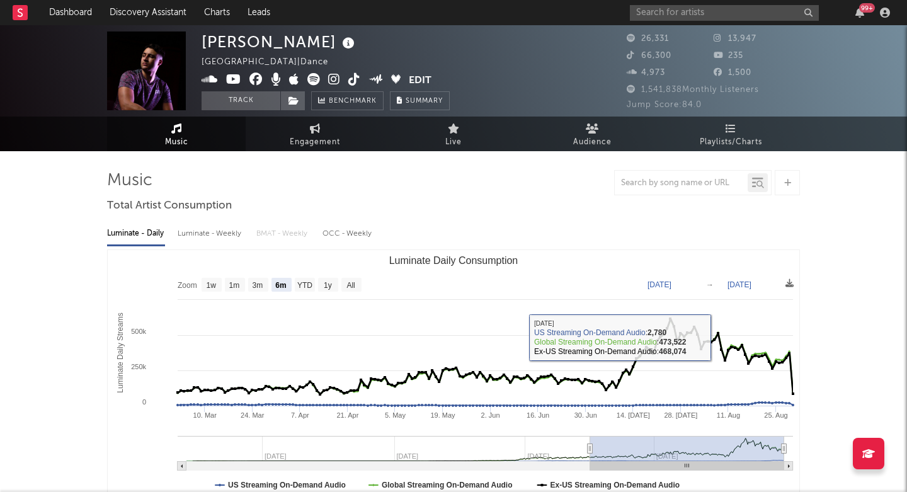
scroll to position [0, 0]
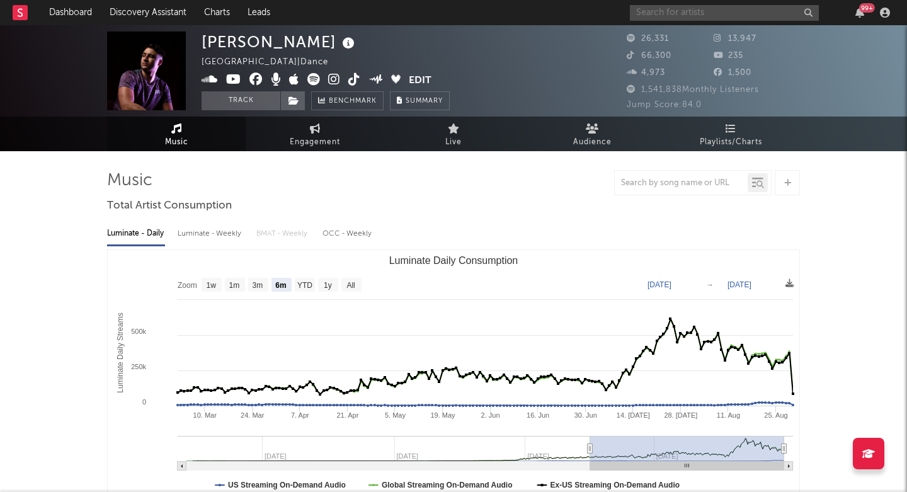
click at [667, 5] on input "text" at bounding box center [724, 13] width 189 height 16
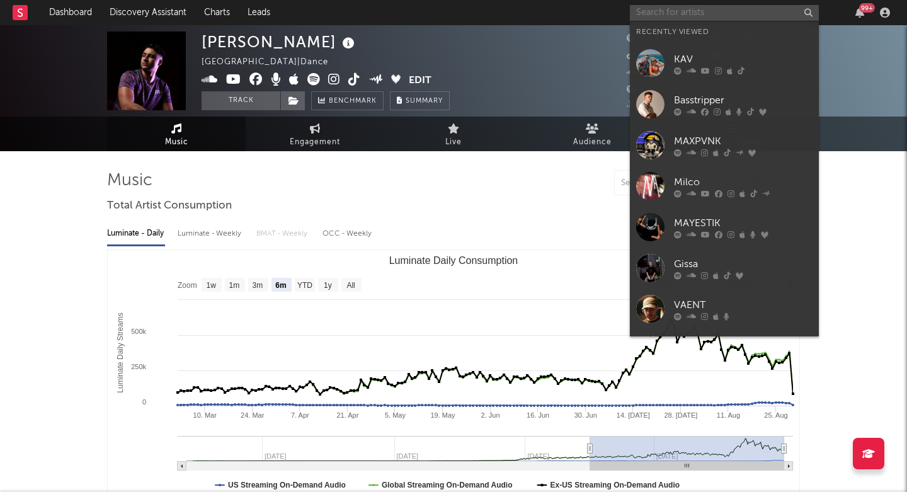
paste input "[URL][DOMAIN_NAME]"
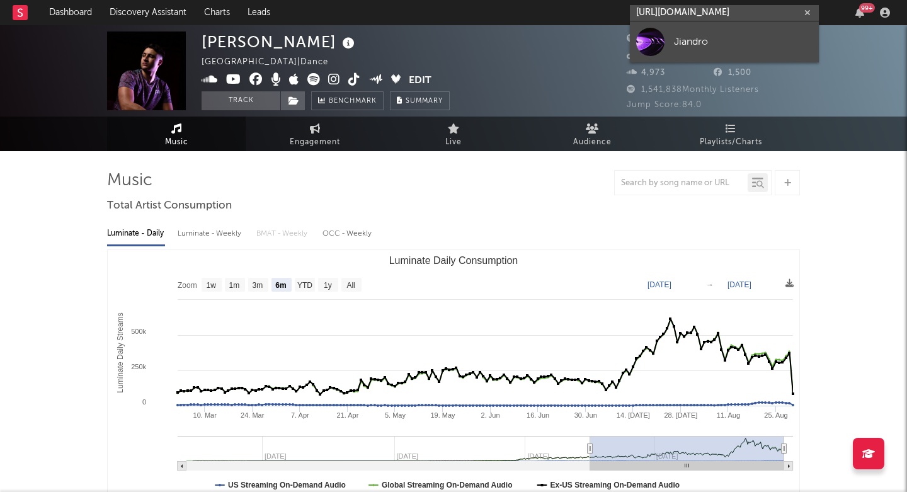
type input "[URL][DOMAIN_NAME]"
click at [663, 50] on div at bounding box center [650, 42] width 28 height 28
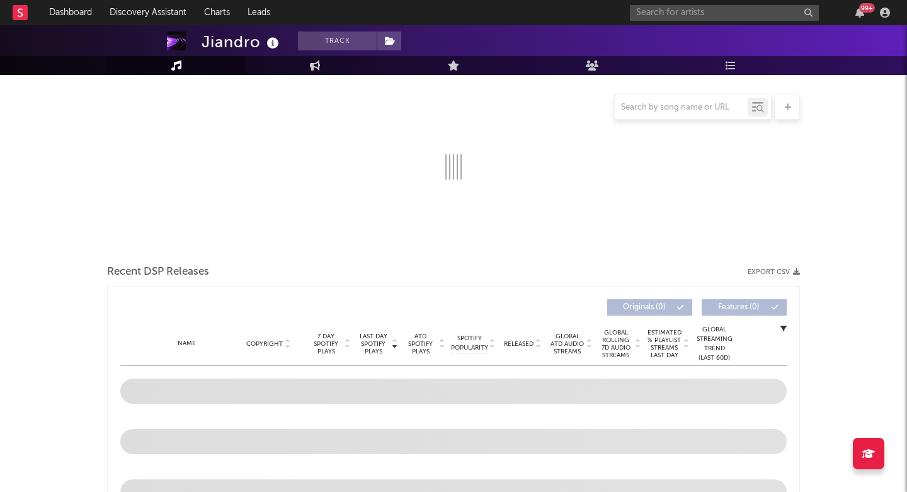
scroll to position [220, 0]
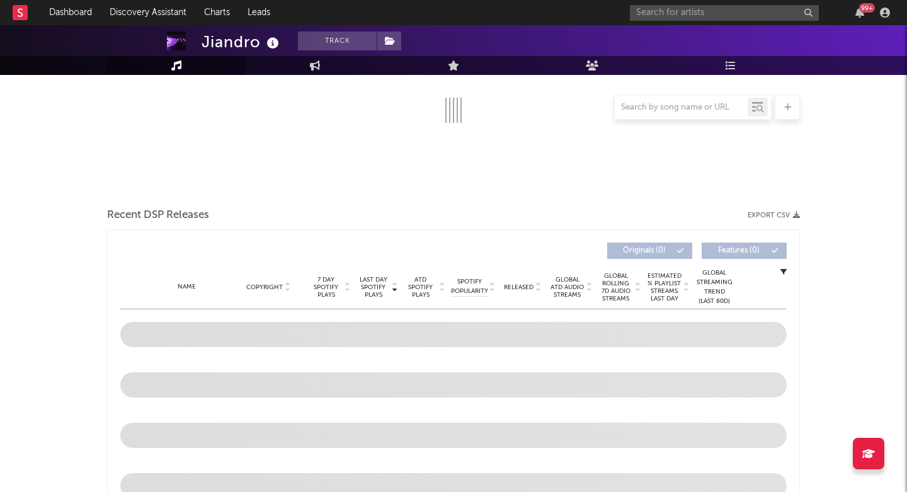
select select "1w"
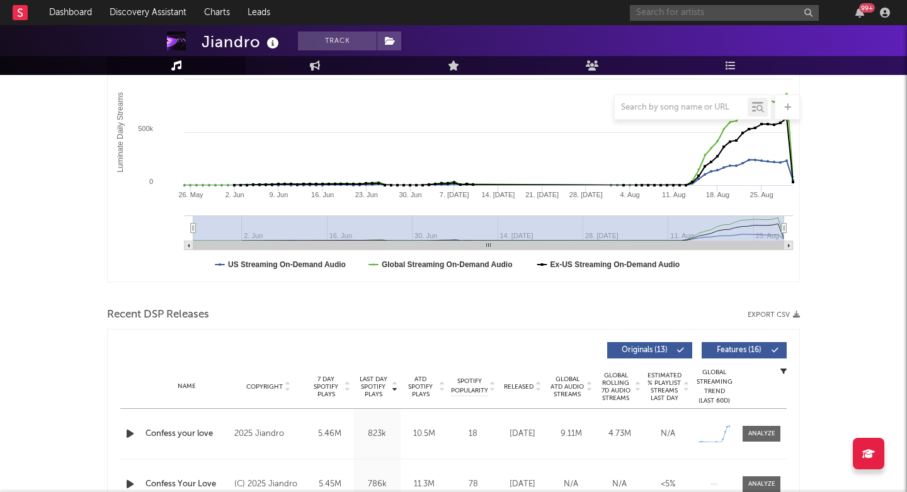
click at [683, 18] on input "text" at bounding box center [724, 13] width 189 height 16
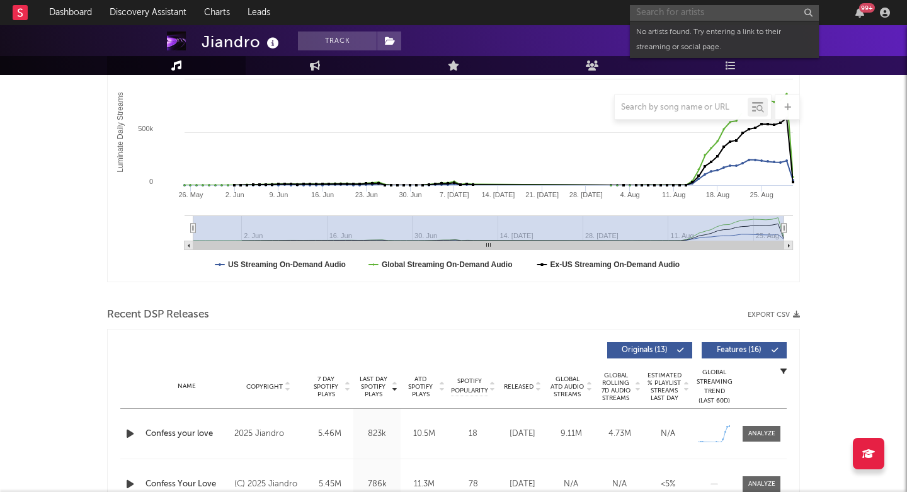
paste input "[URL][DOMAIN_NAME]"
type input "[URL][DOMAIN_NAME]"
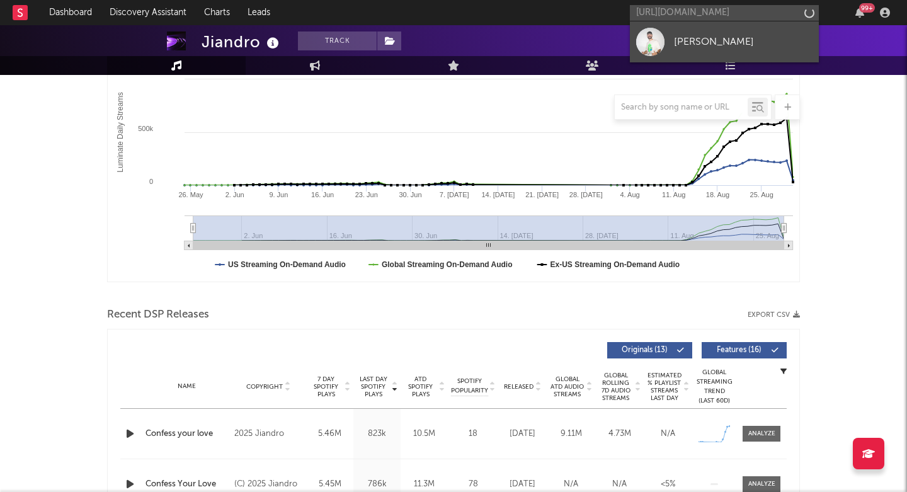
click at [682, 36] on div "[PERSON_NAME]" at bounding box center [743, 41] width 139 height 15
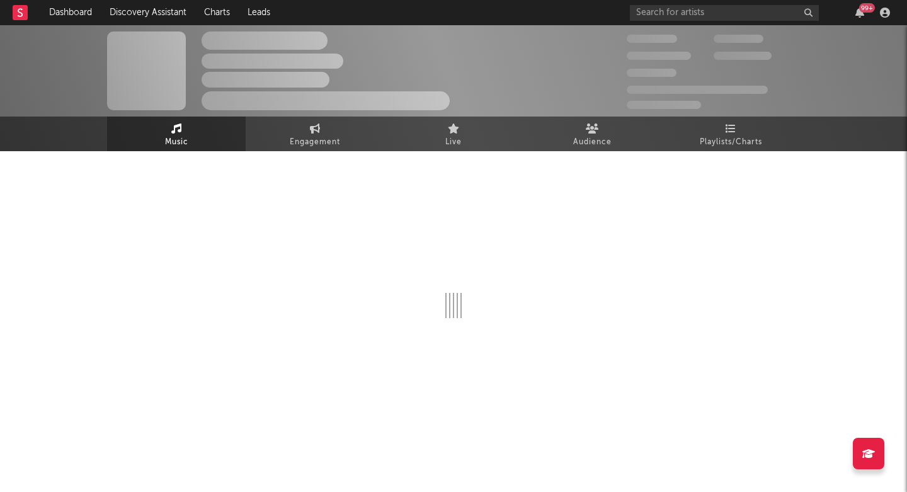
select select "1w"
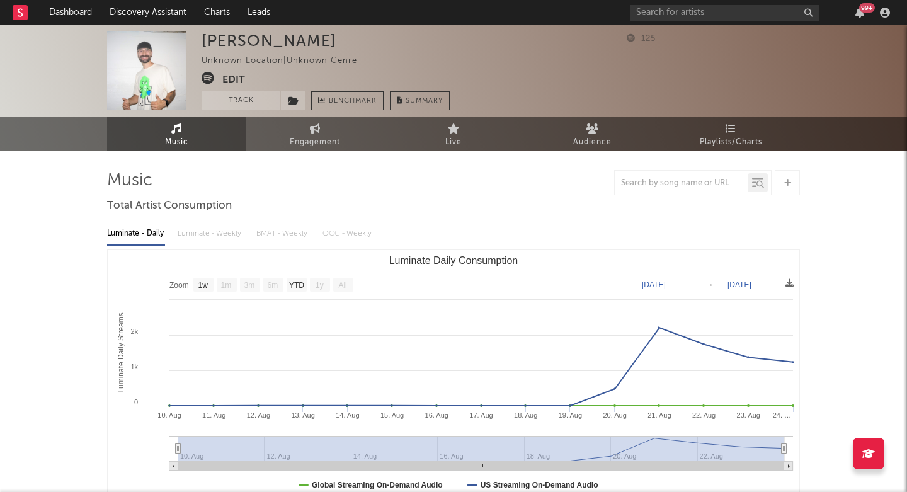
click at [226, 37] on div "[PERSON_NAME]" at bounding box center [269, 40] width 135 height 18
copy div "[PERSON_NAME]"
click at [678, 15] on input "text" at bounding box center [725, 13] width 189 height 16
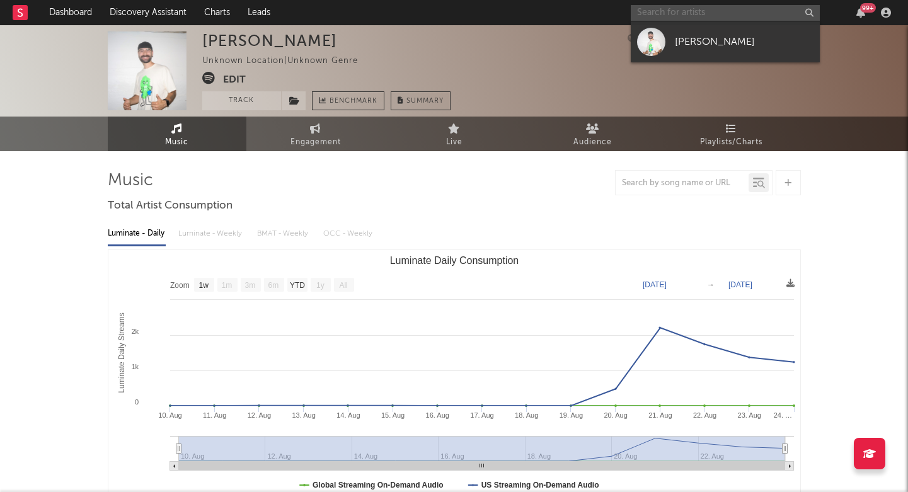
paste input "[URL][DOMAIN_NAME]"
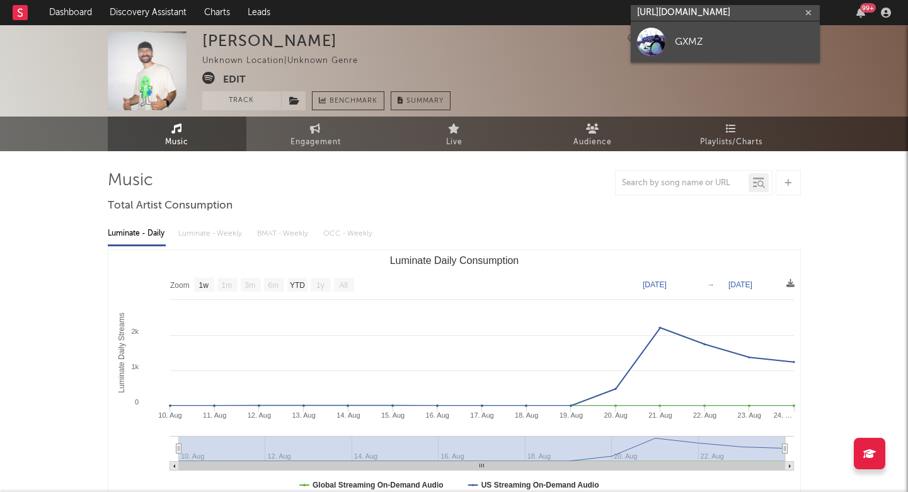
type input "[URL][DOMAIN_NAME]"
click at [659, 49] on div at bounding box center [651, 42] width 28 height 28
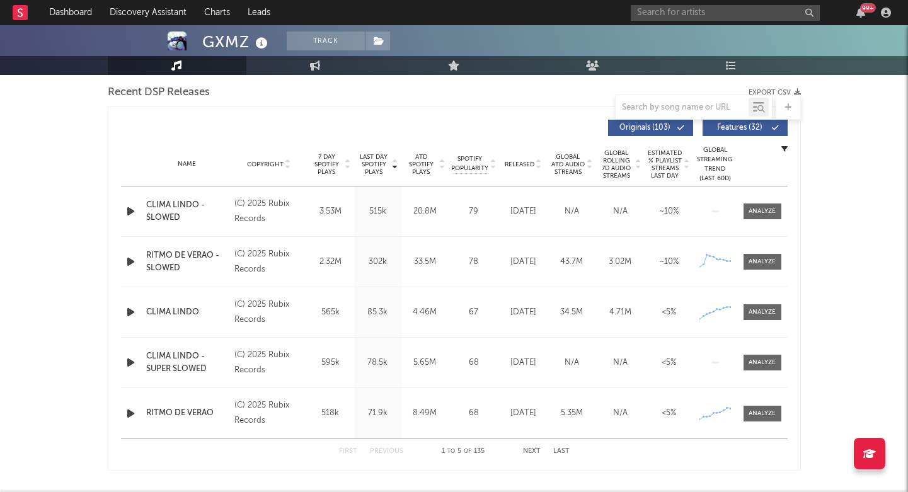
scroll to position [345, 0]
select select "6m"
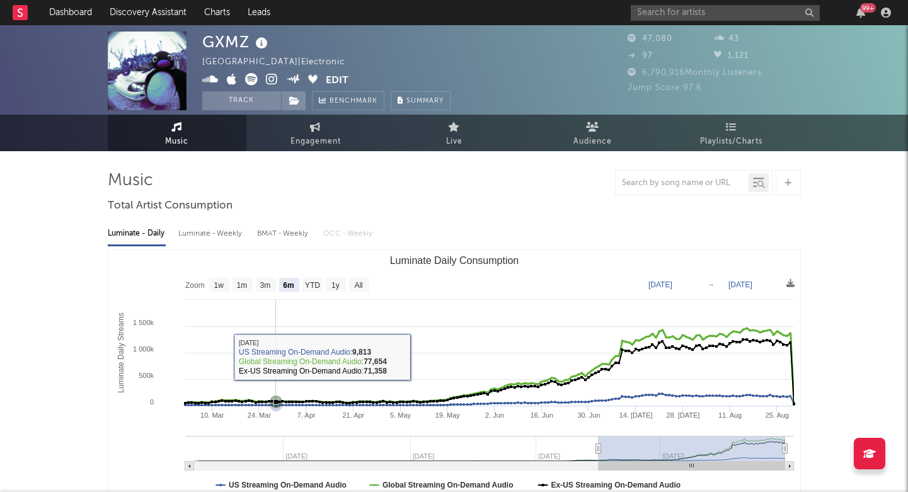
scroll to position [0, 0]
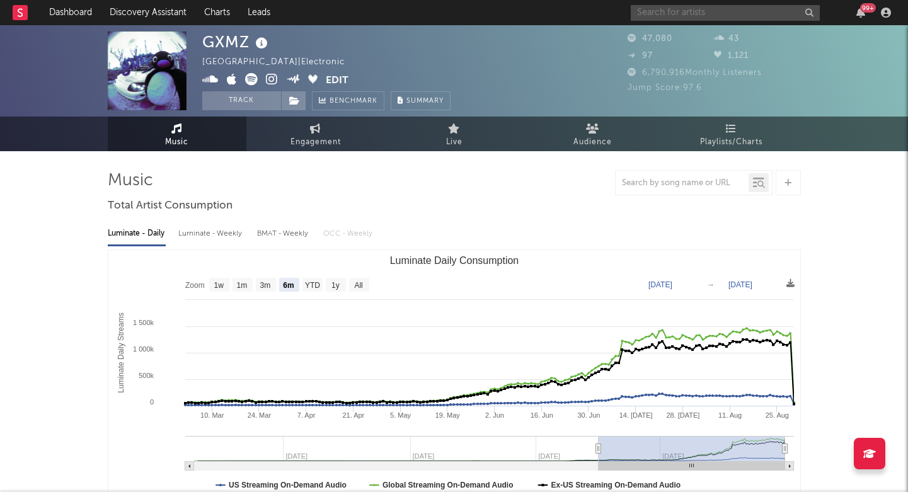
click at [695, 6] on input "text" at bounding box center [725, 13] width 189 height 16
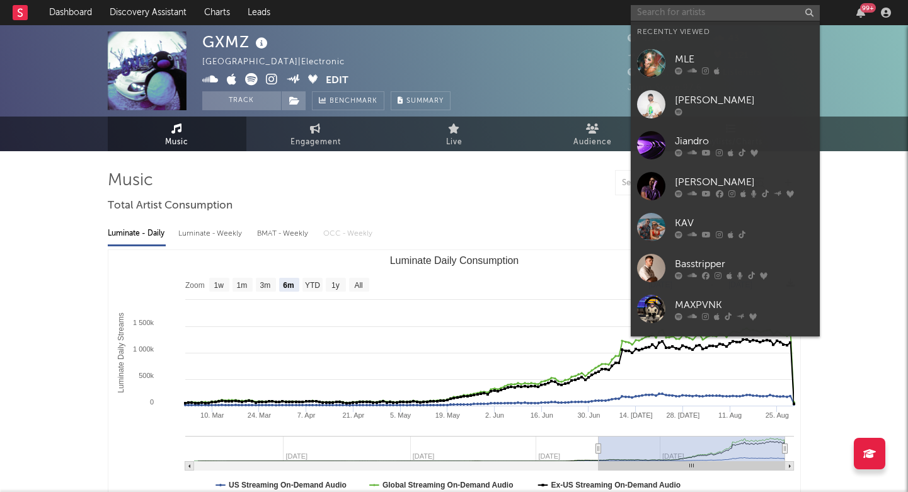
paste input "[URL][DOMAIN_NAME][PERSON_NAME][PERSON_NAME]"
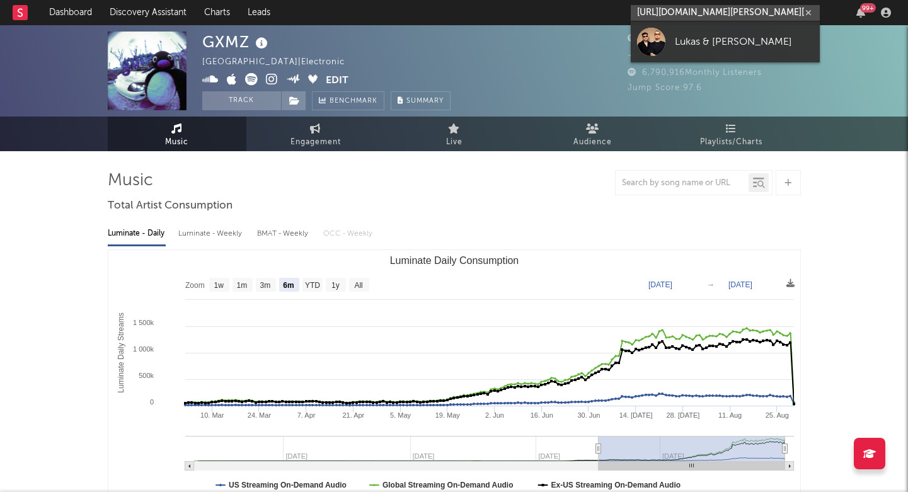
type input "[URL][DOMAIN_NAME][PERSON_NAME][PERSON_NAME]"
click at [708, 37] on div "Lukas & [PERSON_NAME]" at bounding box center [744, 41] width 139 height 15
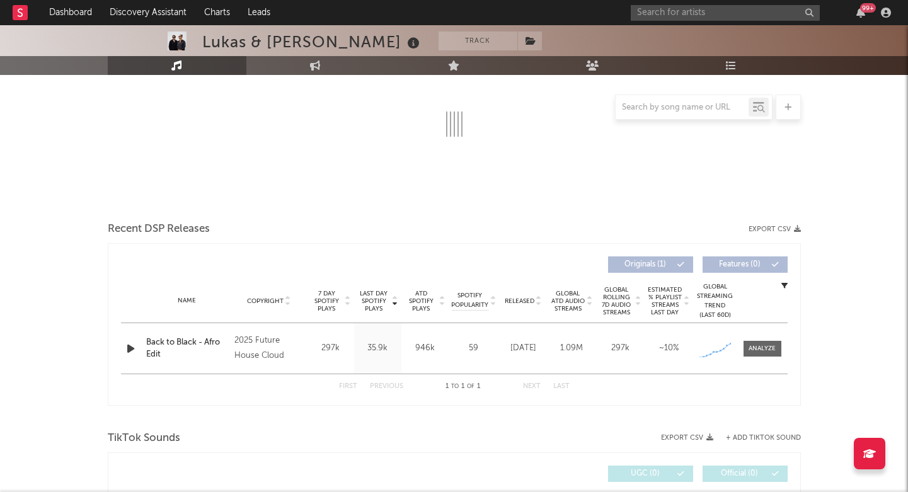
select select "1w"
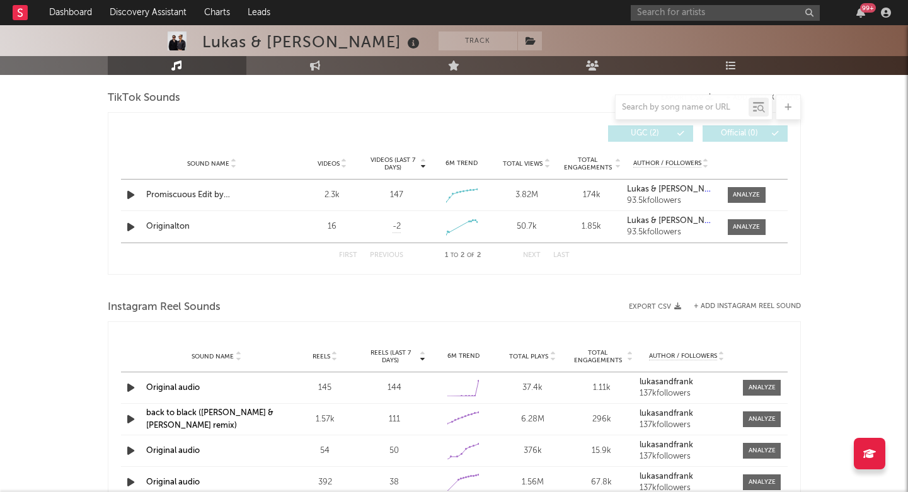
scroll to position [620, 0]
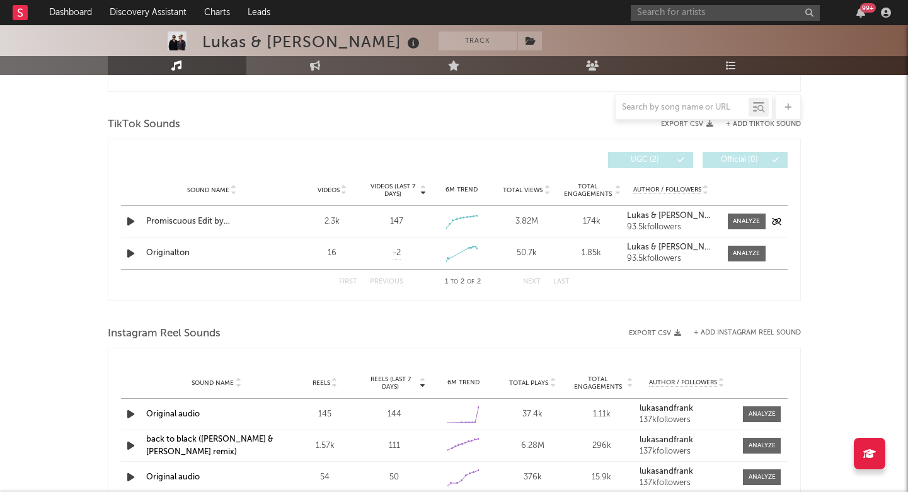
click at [394, 221] on div "147" at bounding box center [396, 221] width 13 height 13
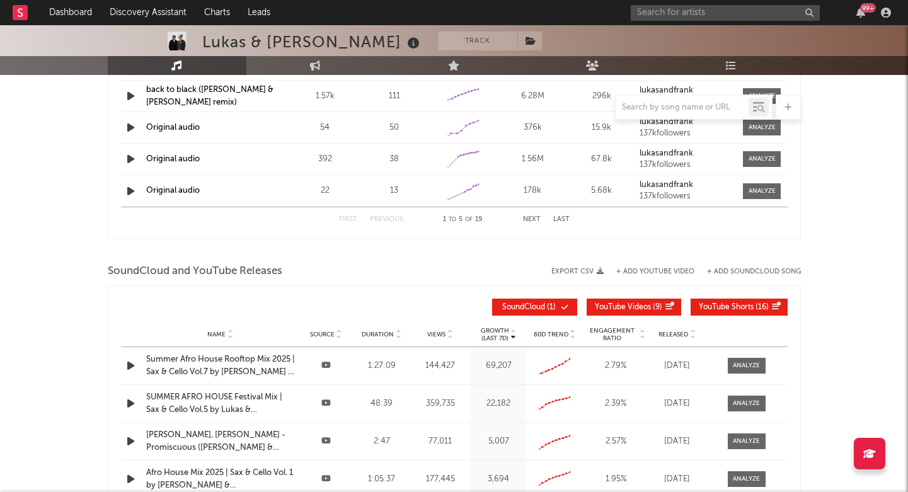
scroll to position [1087, 0]
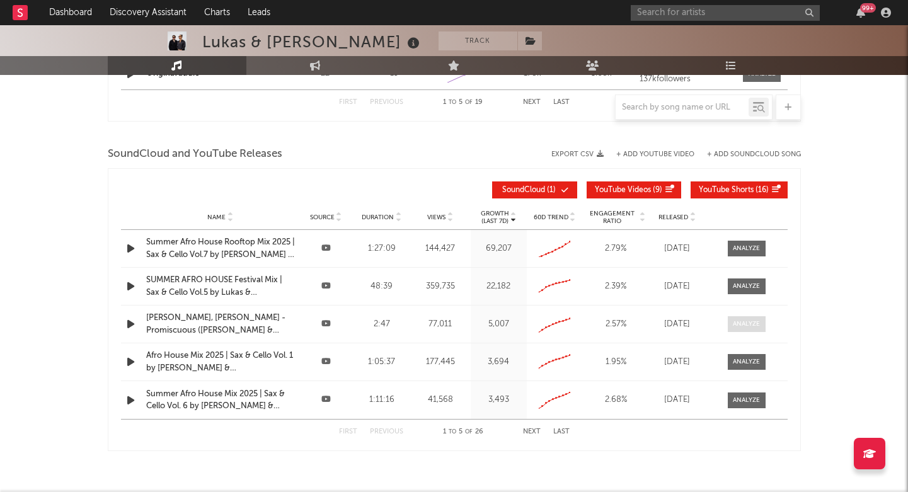
click at [734, 322] on div at bounding box center [746, 323] width 27 height 9
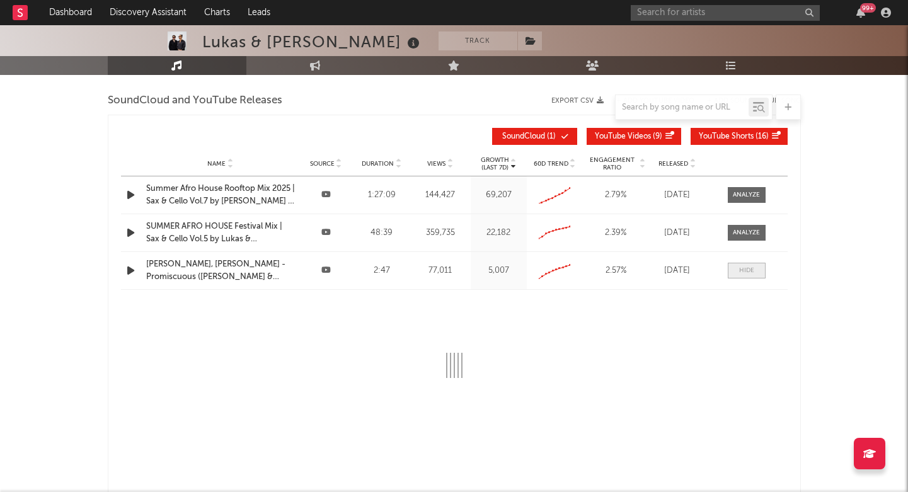
select select "All"
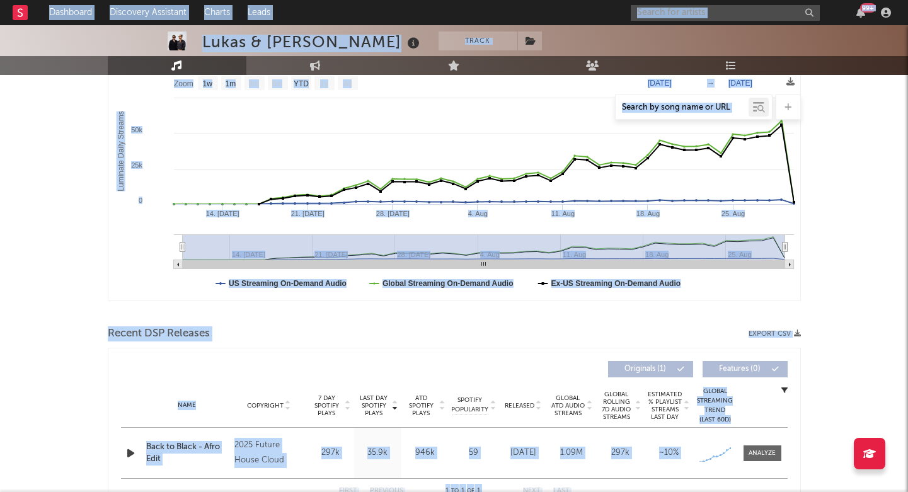
scroll to position [287, 0]
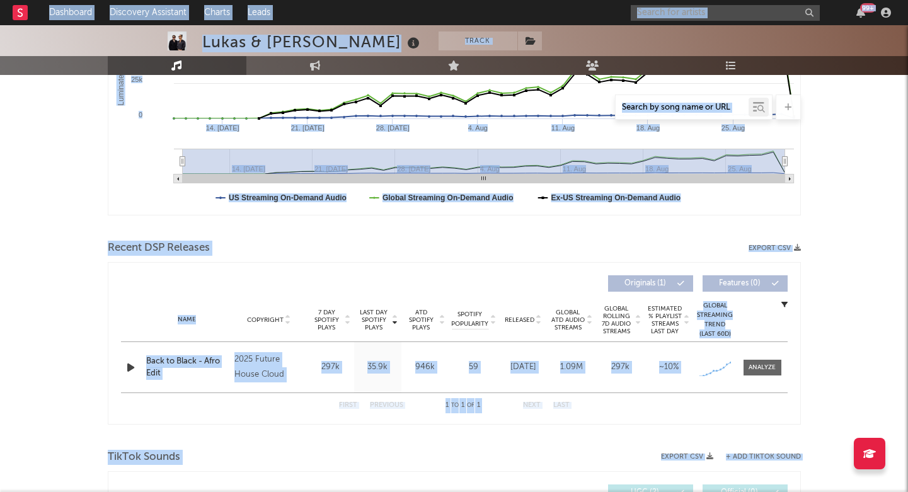
click at [152, 211] on rect "Luminate Daily Consumption" at bounding box center [454, 89] width 692 height 252
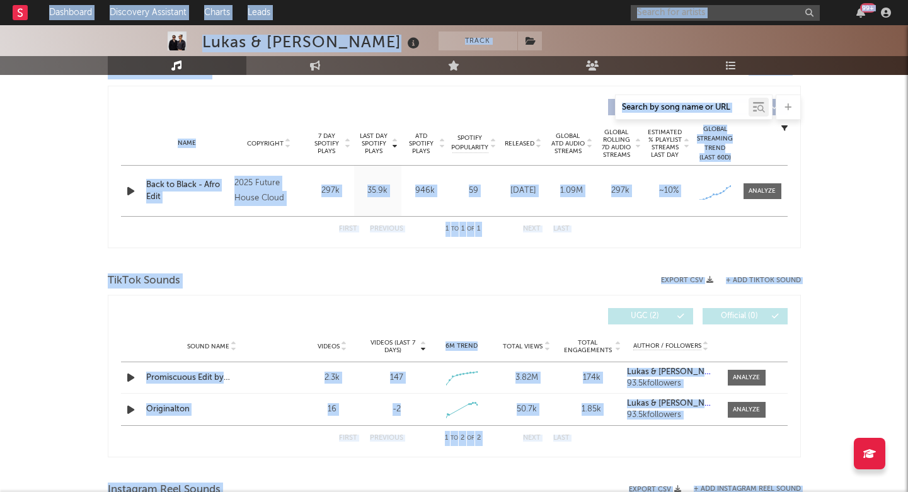
click at [89, 278] on div "[PERSON_NAME] & [PERSON_NAME] Track [GEOGRAPHIC_DATA] | Afro House Edit Track B…" at bounding box center [454, 485] width 908 height 1847
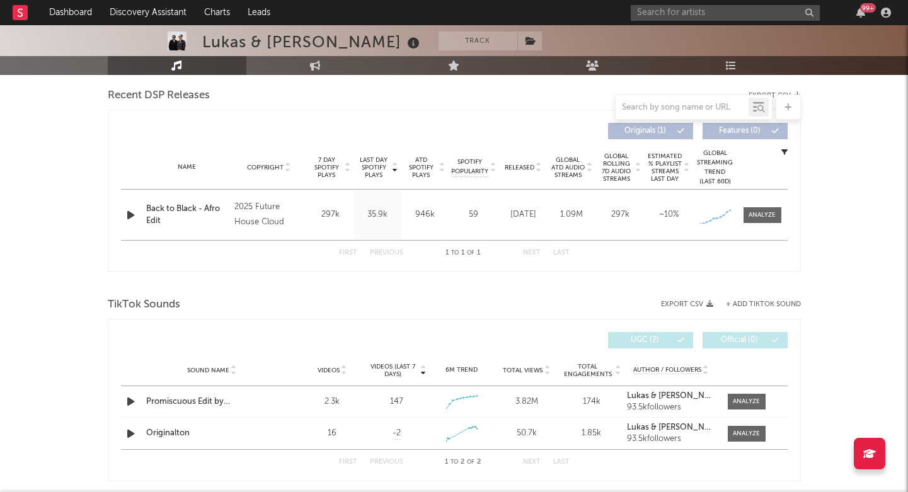
scroll to position [303, 0]
